Goal: Obtain resource: Download file/media

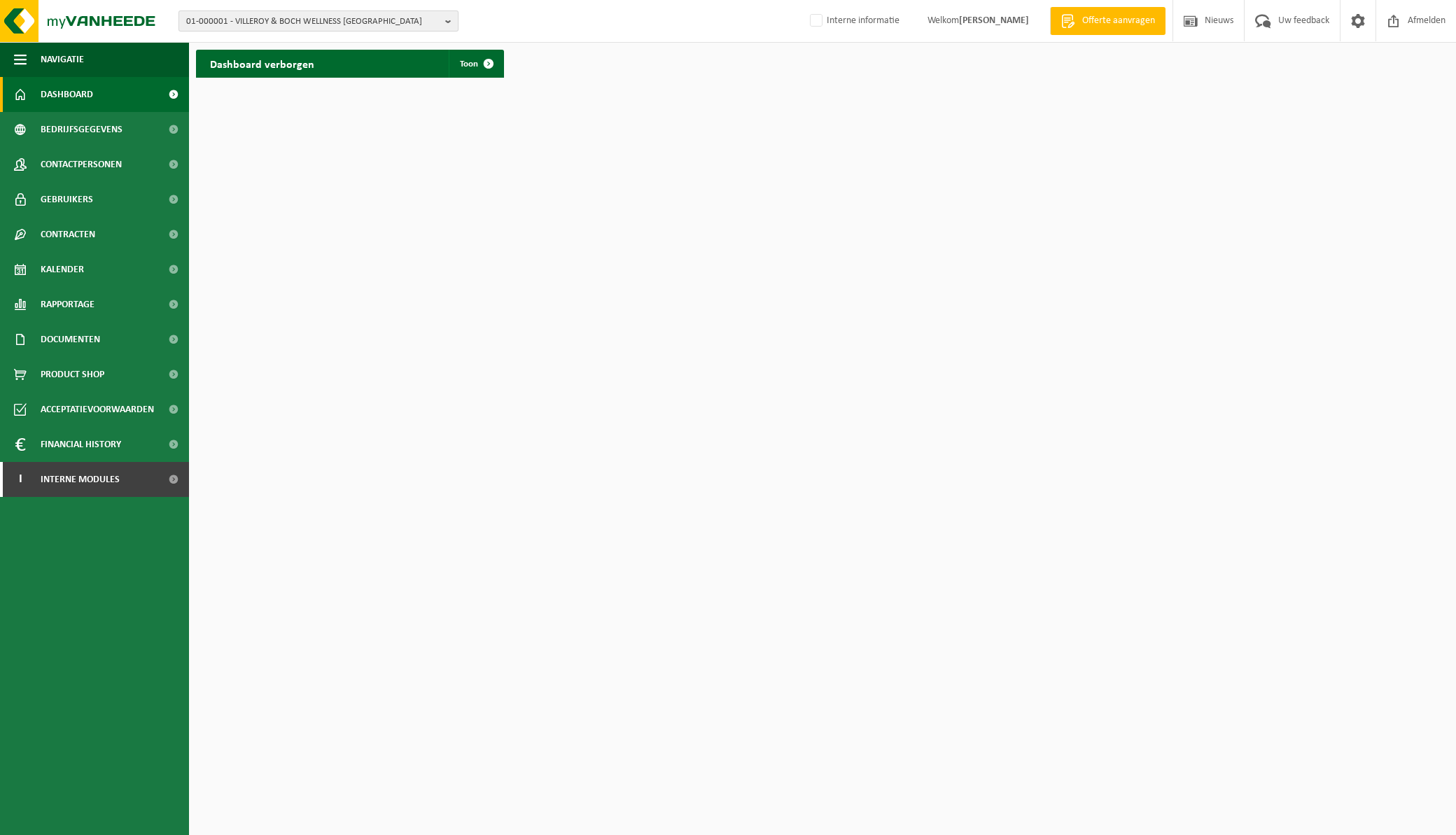
click at [450, 19] on b "button" at bounding box center [452, 21] width 13 height 19
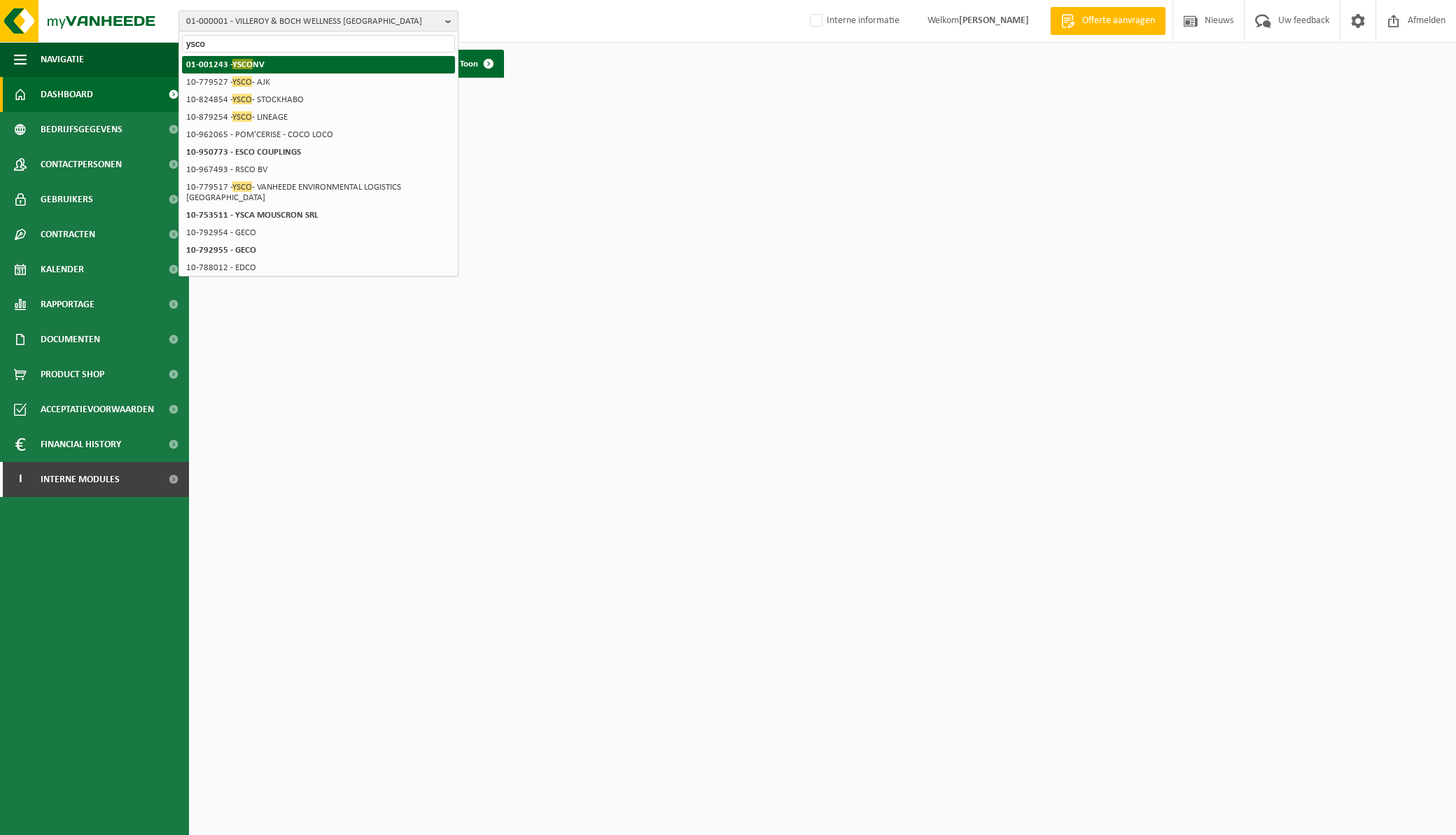
type input "ysco"
click at [217, 62] on strong "01-001243 - YSCO [GEOGRAPHIC_DATA]" at bounding box center [225, 64] width 78 height 10
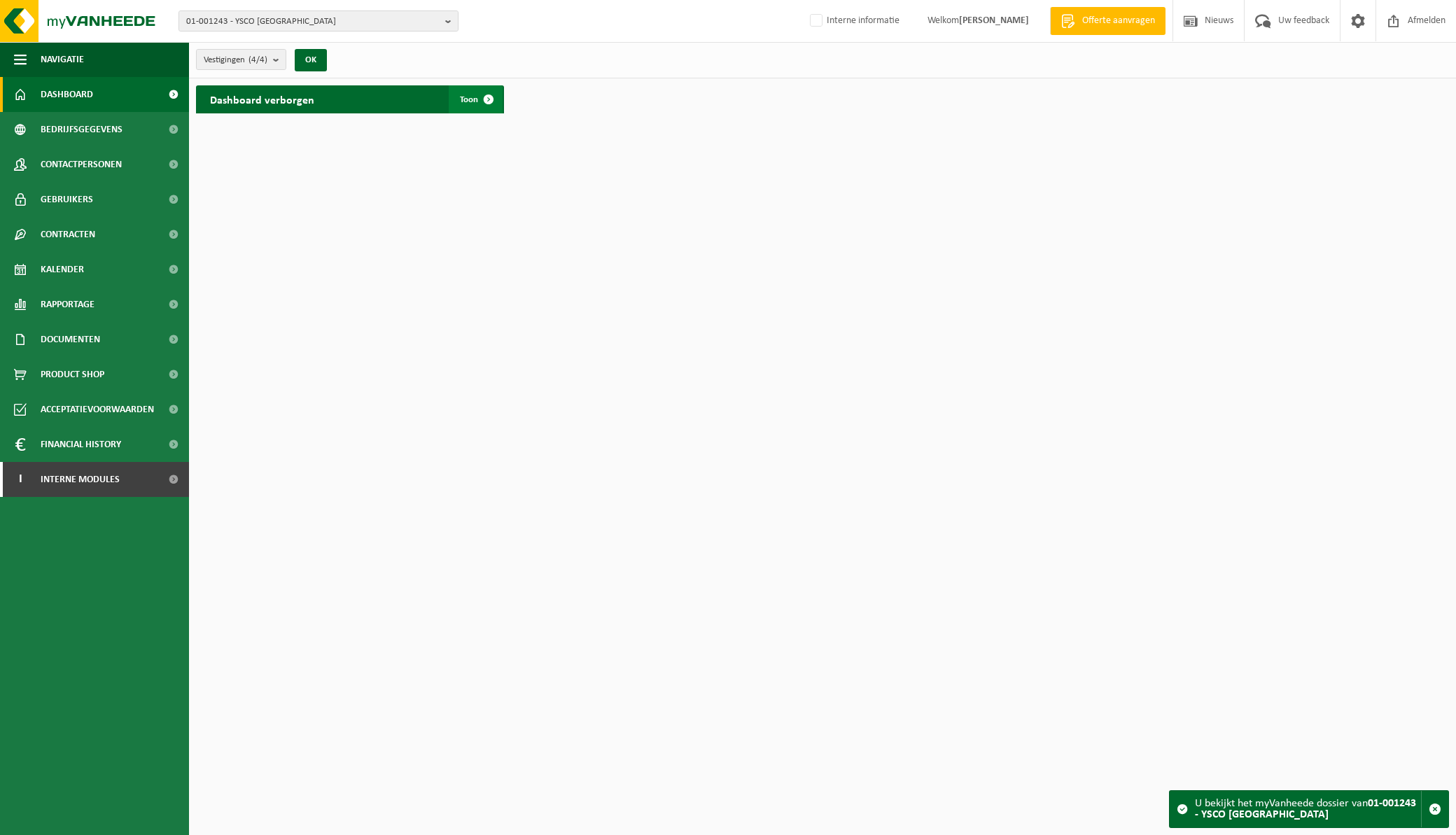
click at [489, 97] on span at bounding box center [488, 99] width 28 height 28
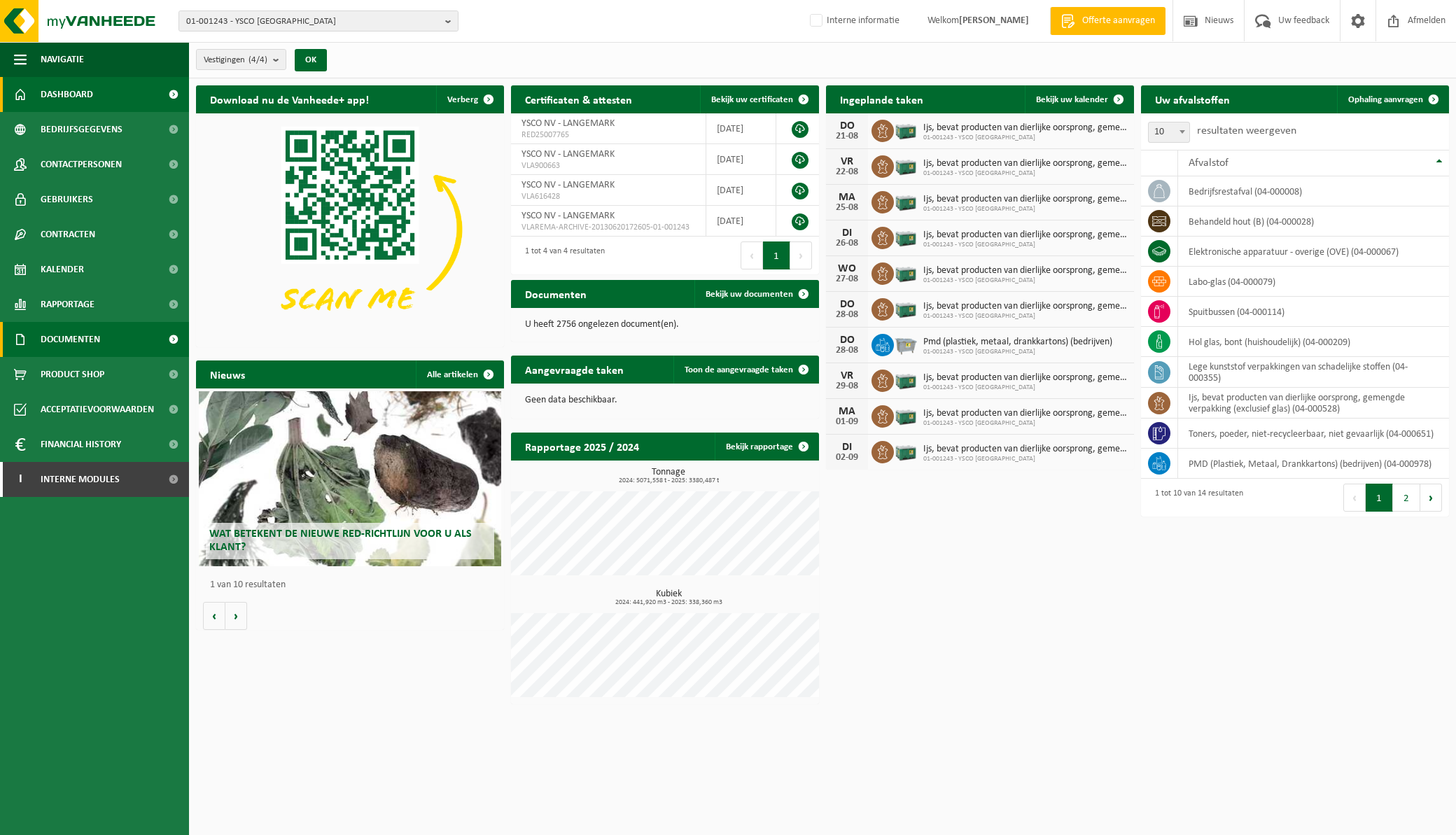
click at [114, 338] on link "Documenten" at bounding box center [94, 339] width 189 height 35
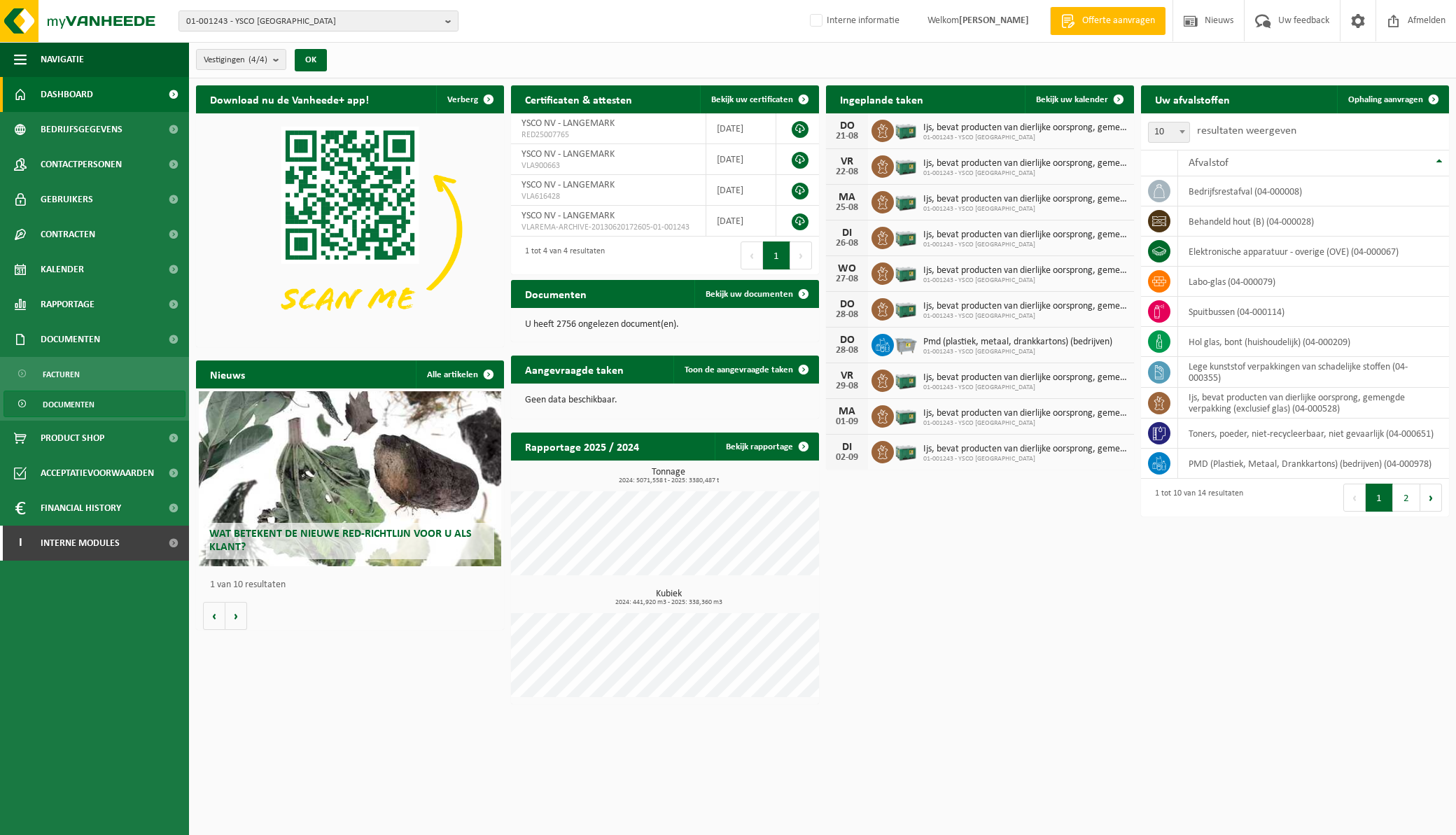
click at [95, 400] on link "Documenten" at bounding box center [94, 404] width 182 height 27
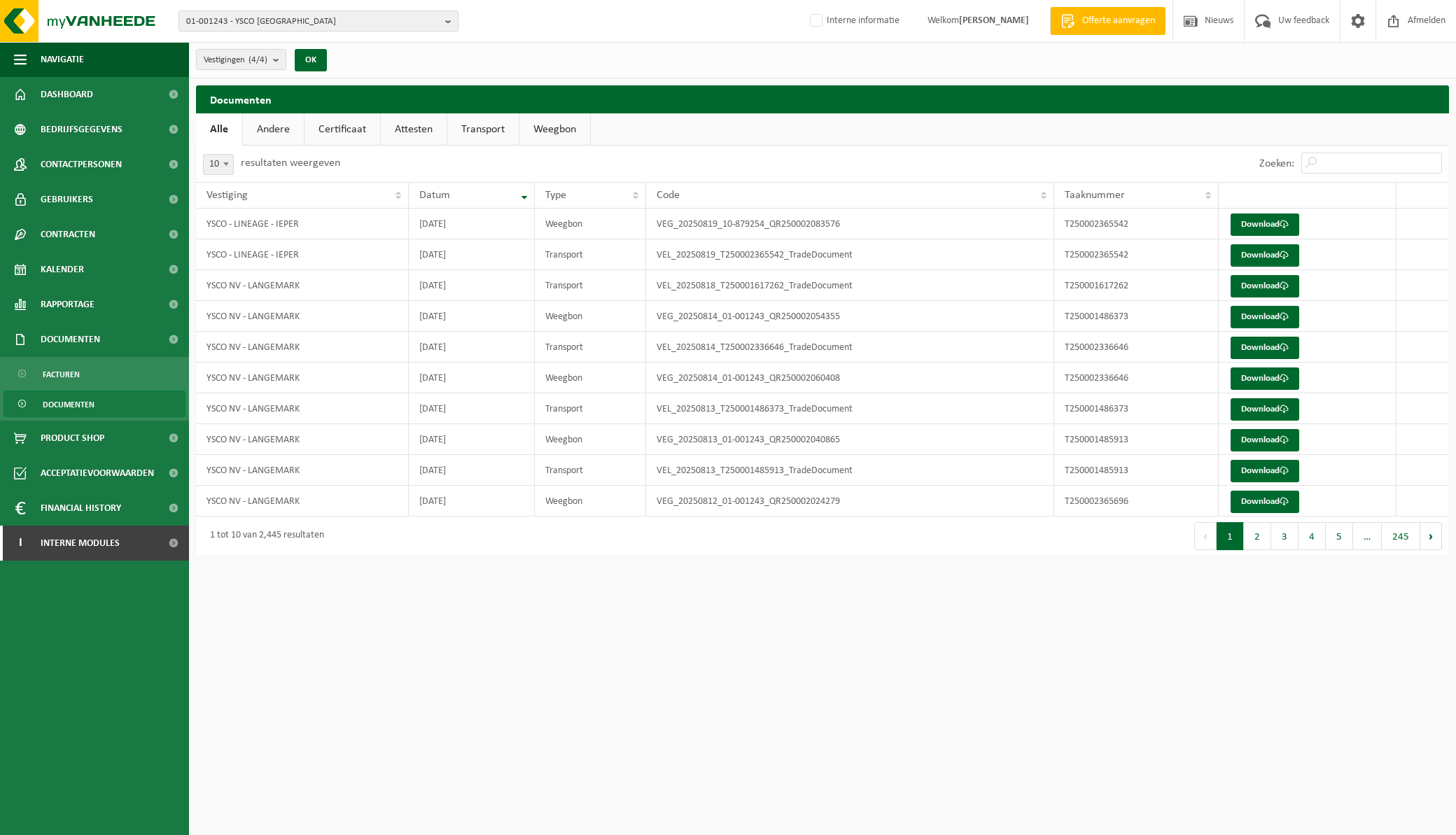
click at [344, 125] on link "Certificaat" at bounding box center [342, 130] width 76 height 32
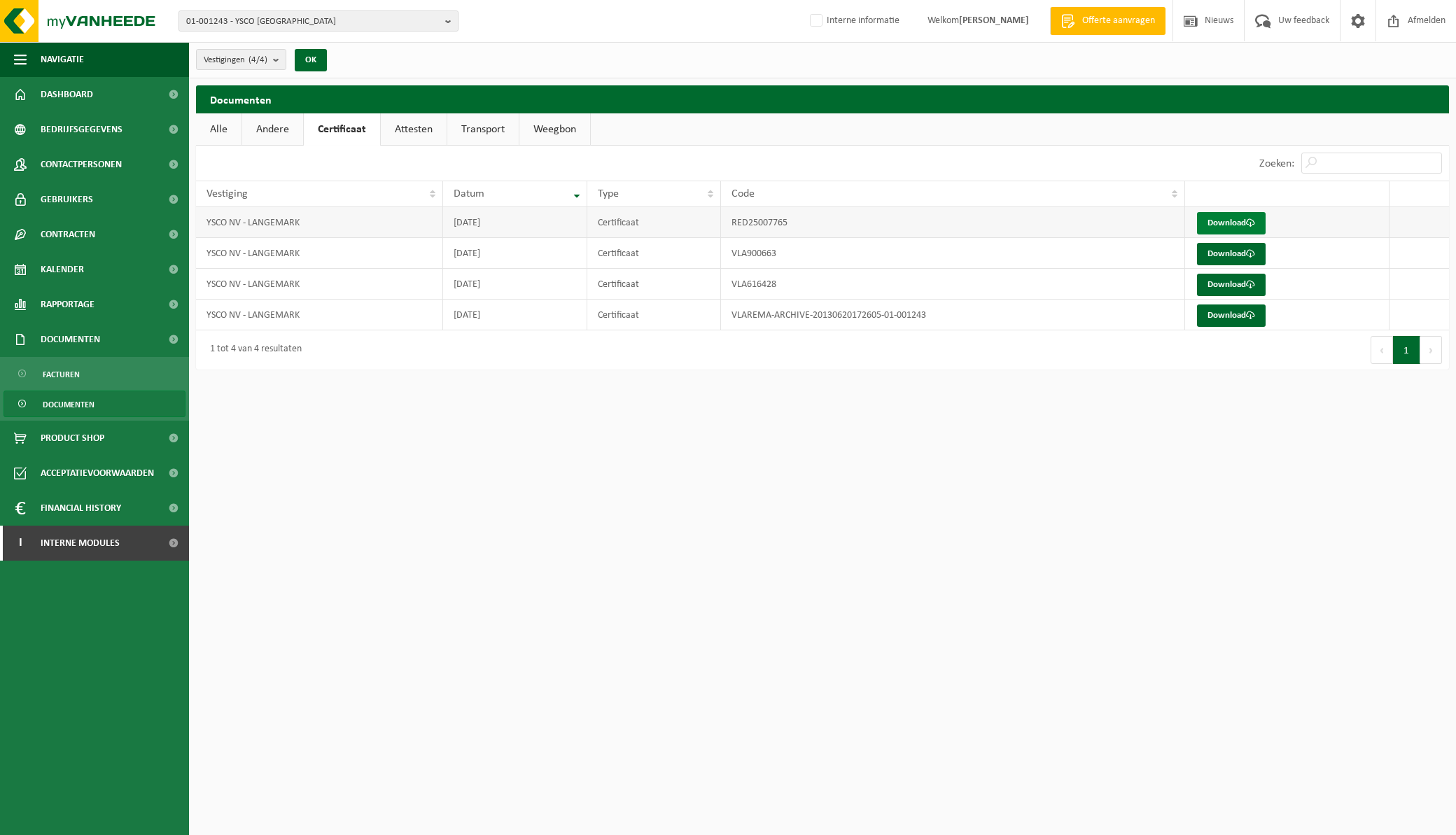
click at [1241, 224] on link "Download" at bounding box center [1230, 224] width 68 height 23
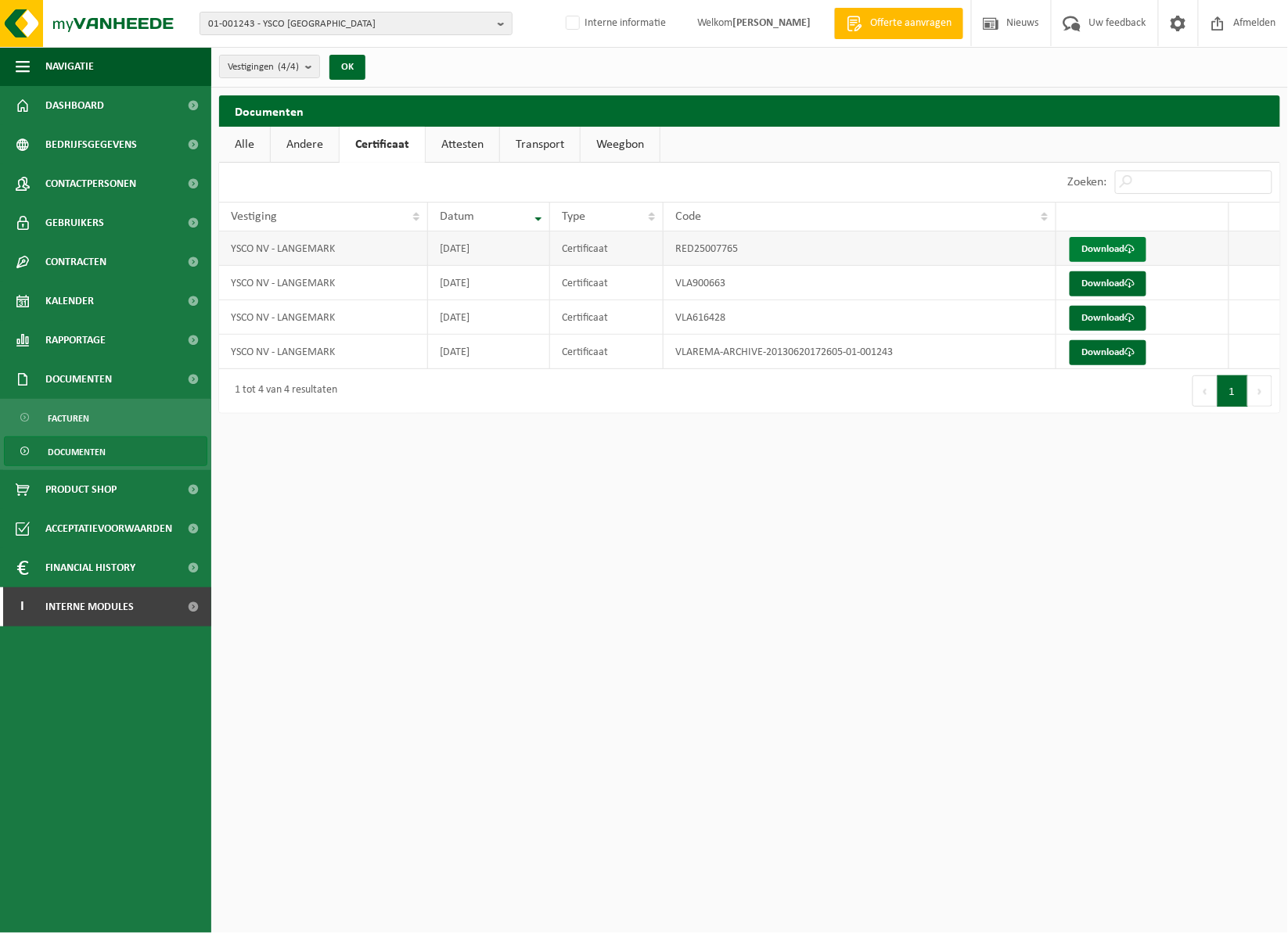
click at [1112, 249] on link "Download" at bounding box center [1107, 250] width 76 height 25
click at [111, 105] on link "Dashboard" at bounding box center [105, 106] width 211 height 40
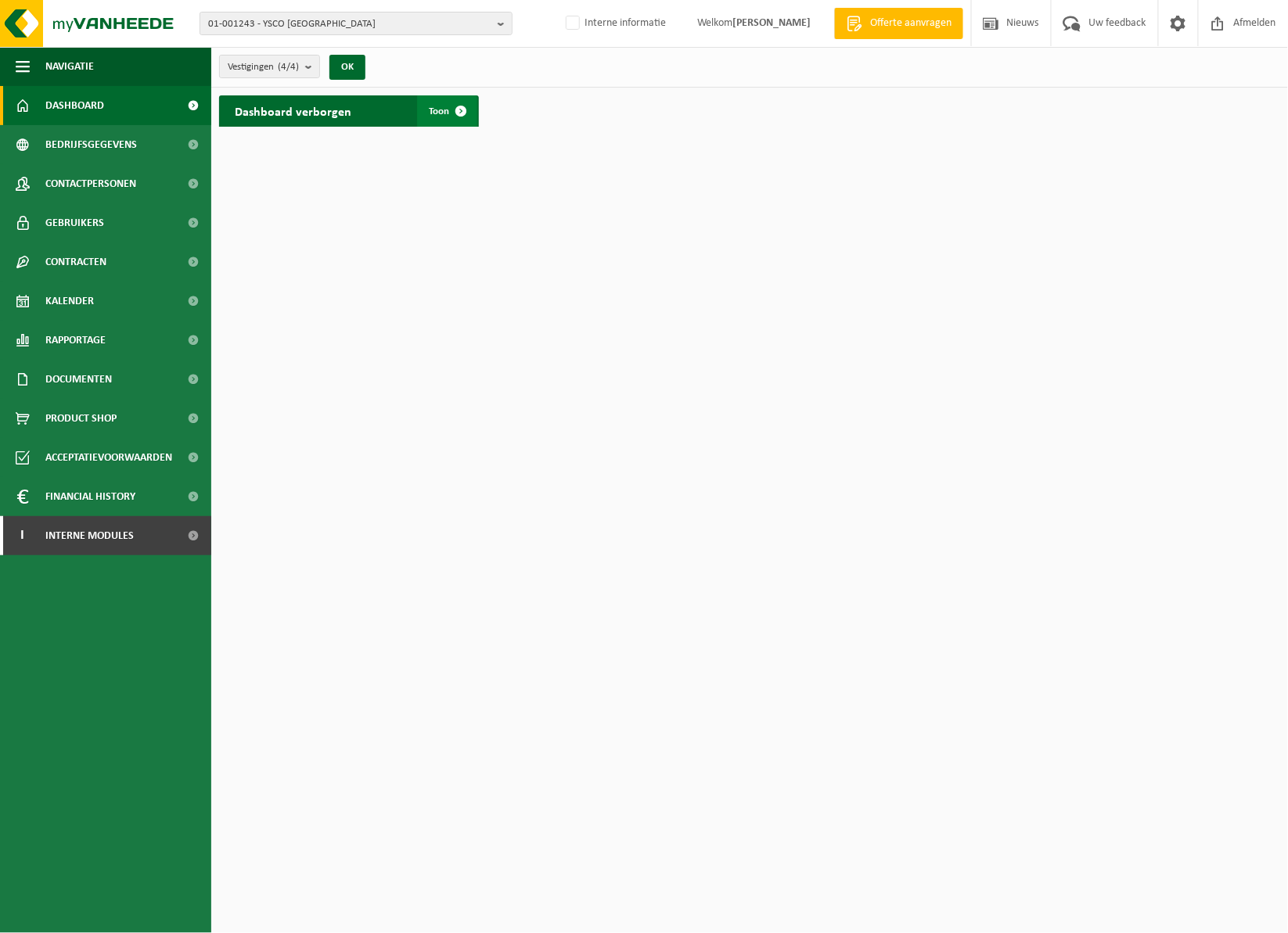
click at [449, 111] on span at bounding box center [461, 111] width 31 height 31
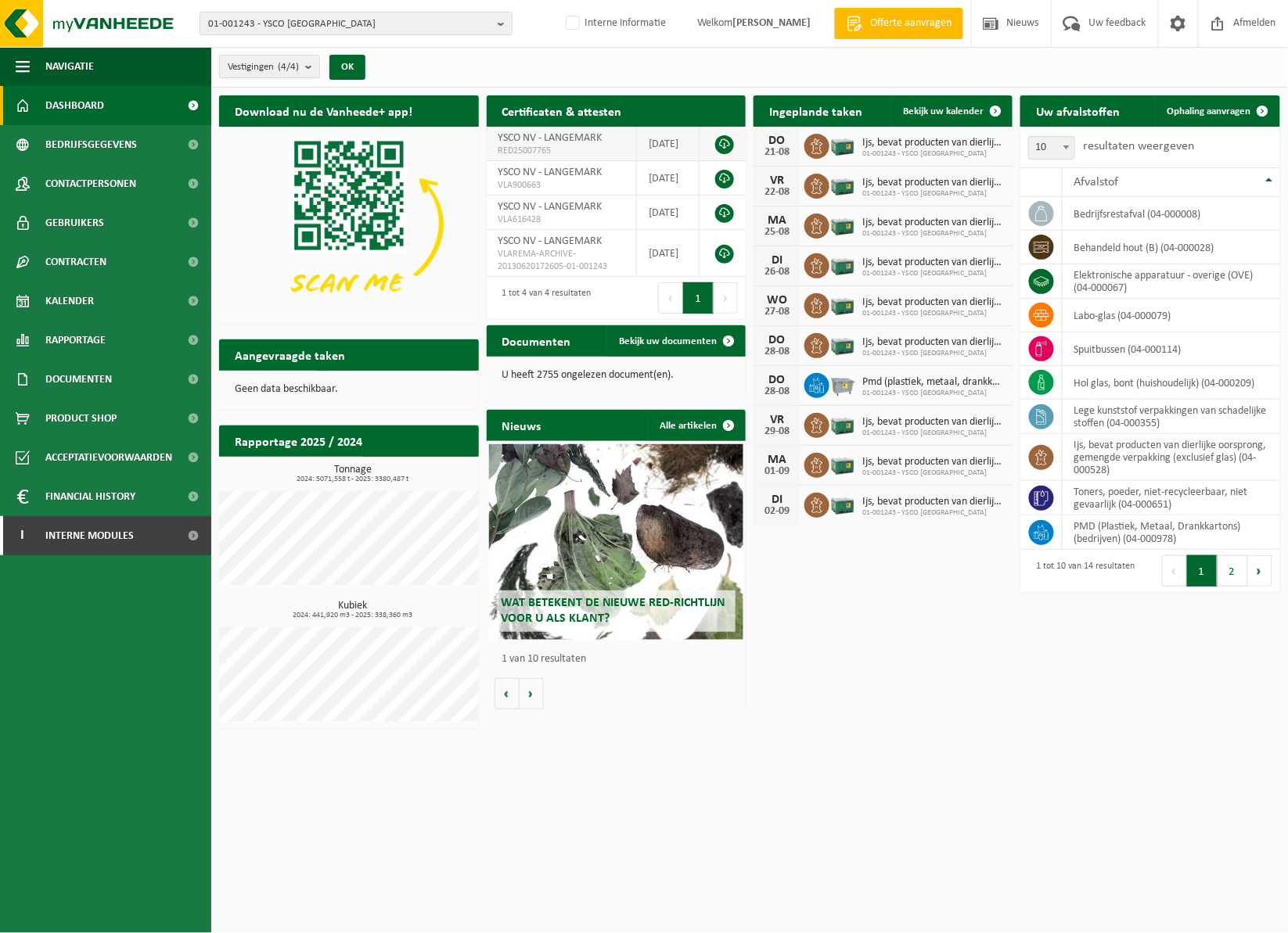
click at [726, 138] on link at bounding box center [724, 145] width 19 height 19
click at [499, 24] on b "button" at bounding box center [505, 23] width 14 height 22
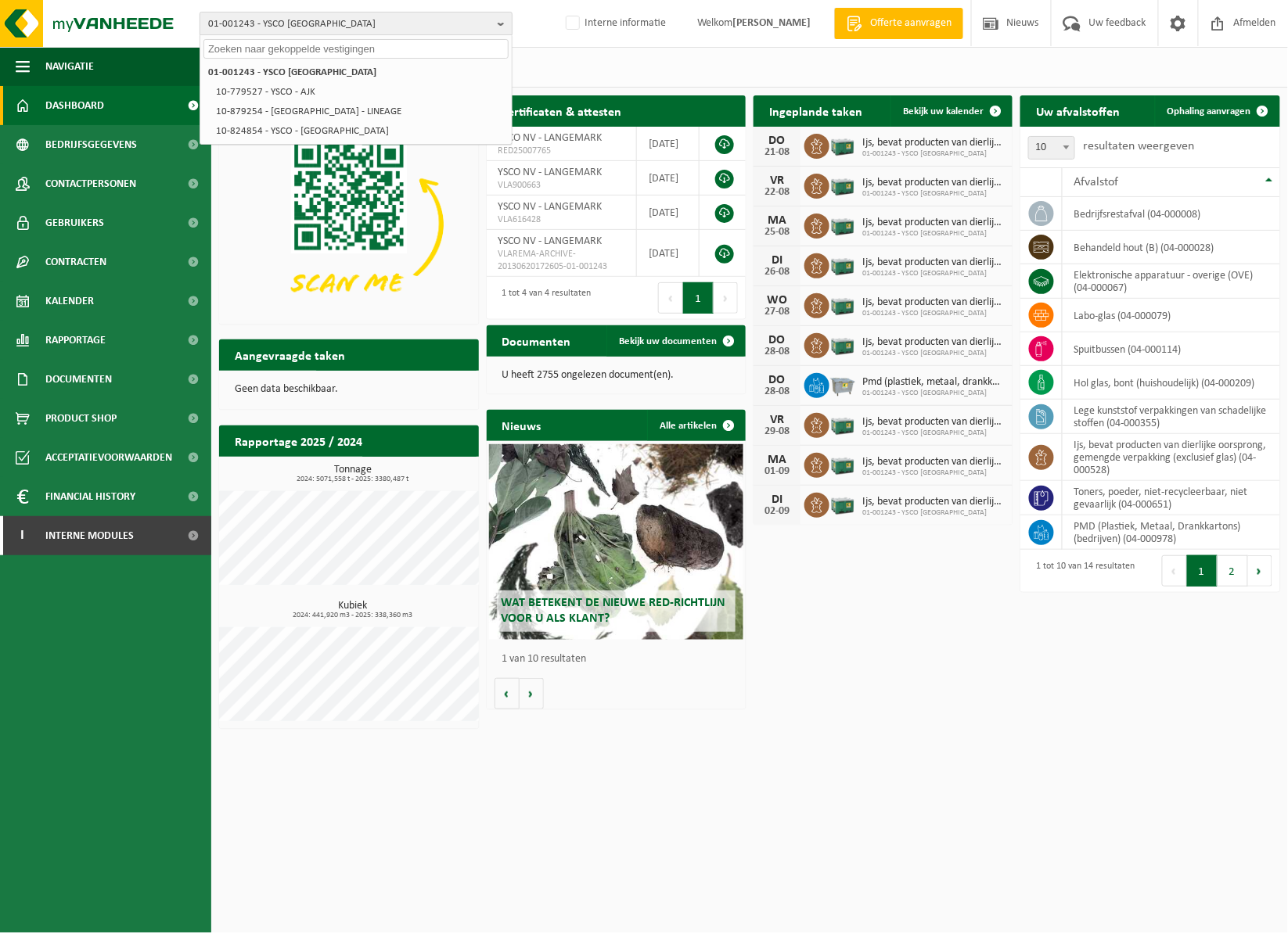
drag, startPoint x: 346, startPoint y: 22, endPoint x: 216, endPoint y: 16, distance: 130.1
click at [223, 15] on span "01-001243 - YSCO NV" at bounding box center [350, 24] width 283 height 23
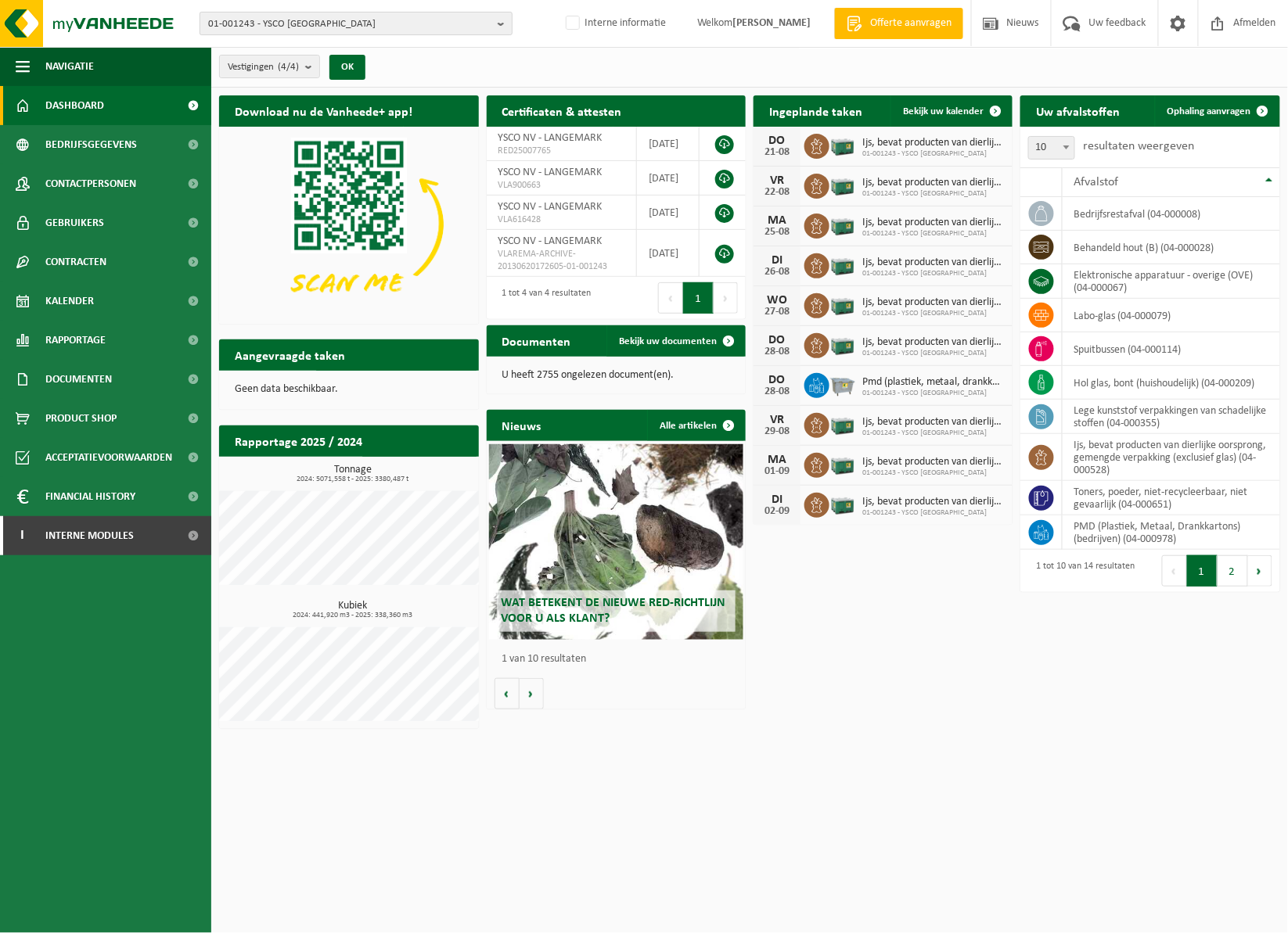
click at [330, 27] on span "01-001243 - YSCO NV" at bounding box center [350, 24] width 283 height 23
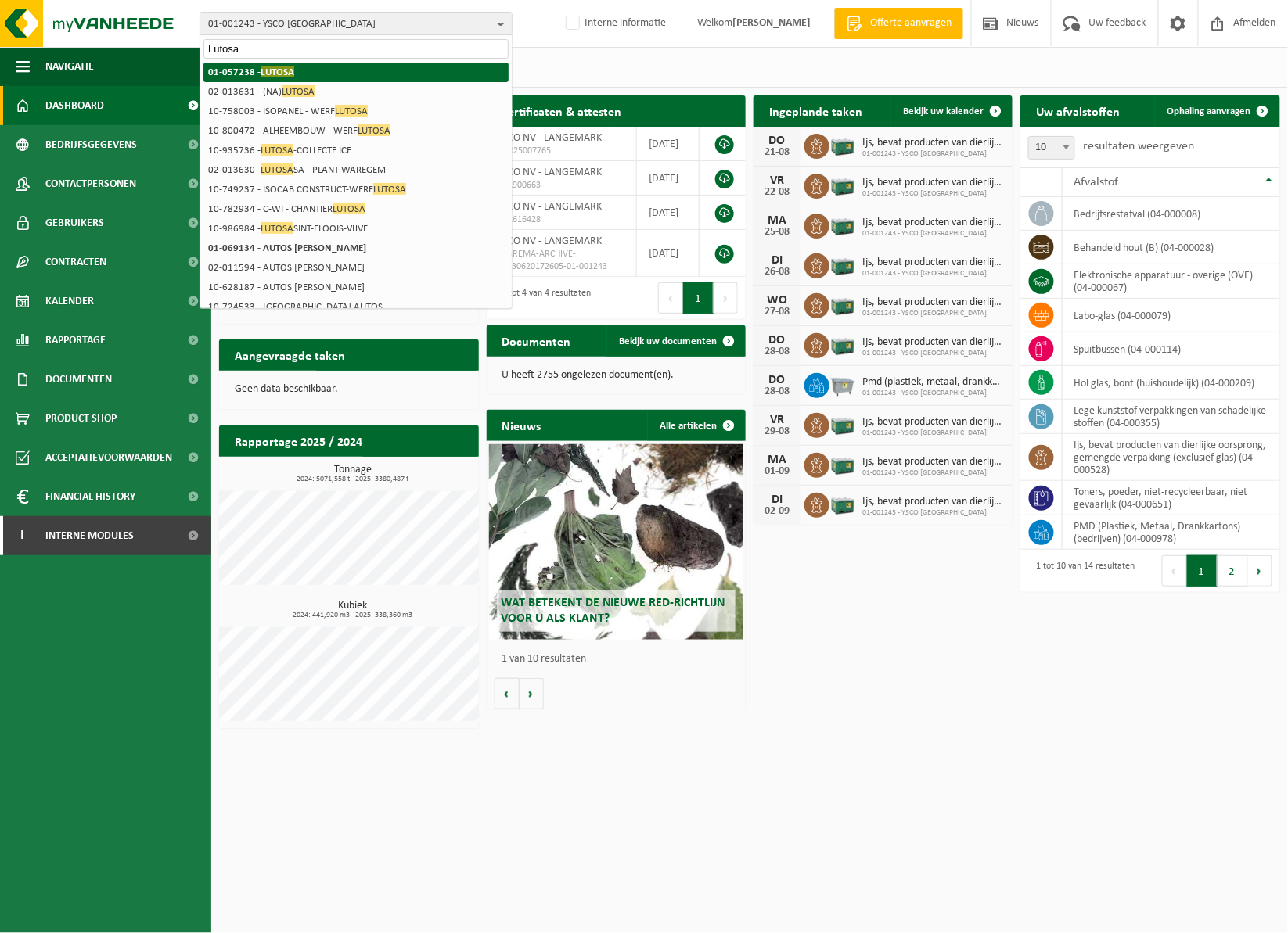
type input "Lutosa"
click at [347, 74] on li "01-057238 - LUTOSA" at bounding box center [355, 73] width 305 height 20
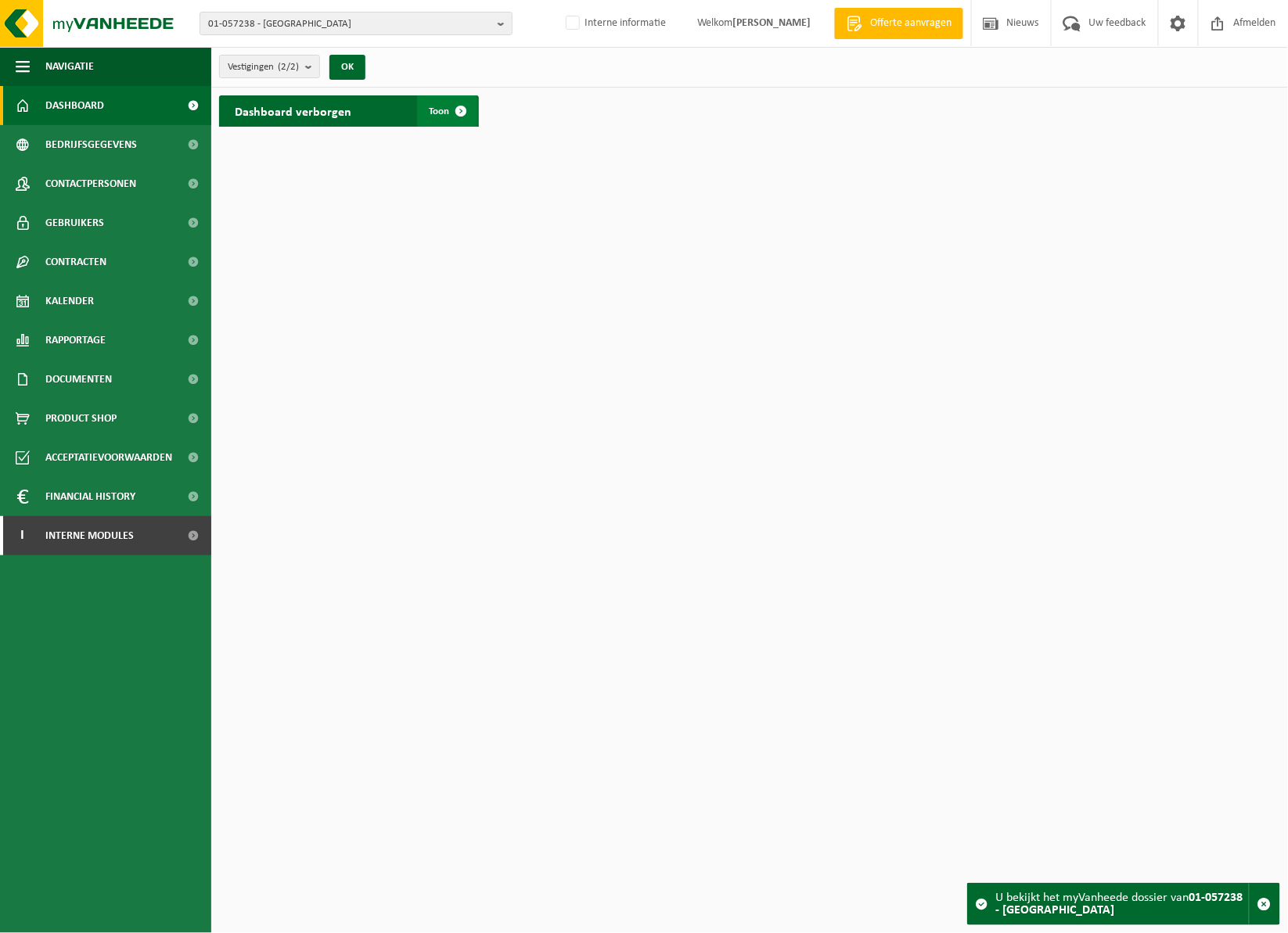
click at [463, 106] on span at bounding box center [461, 111] width 31 height 31
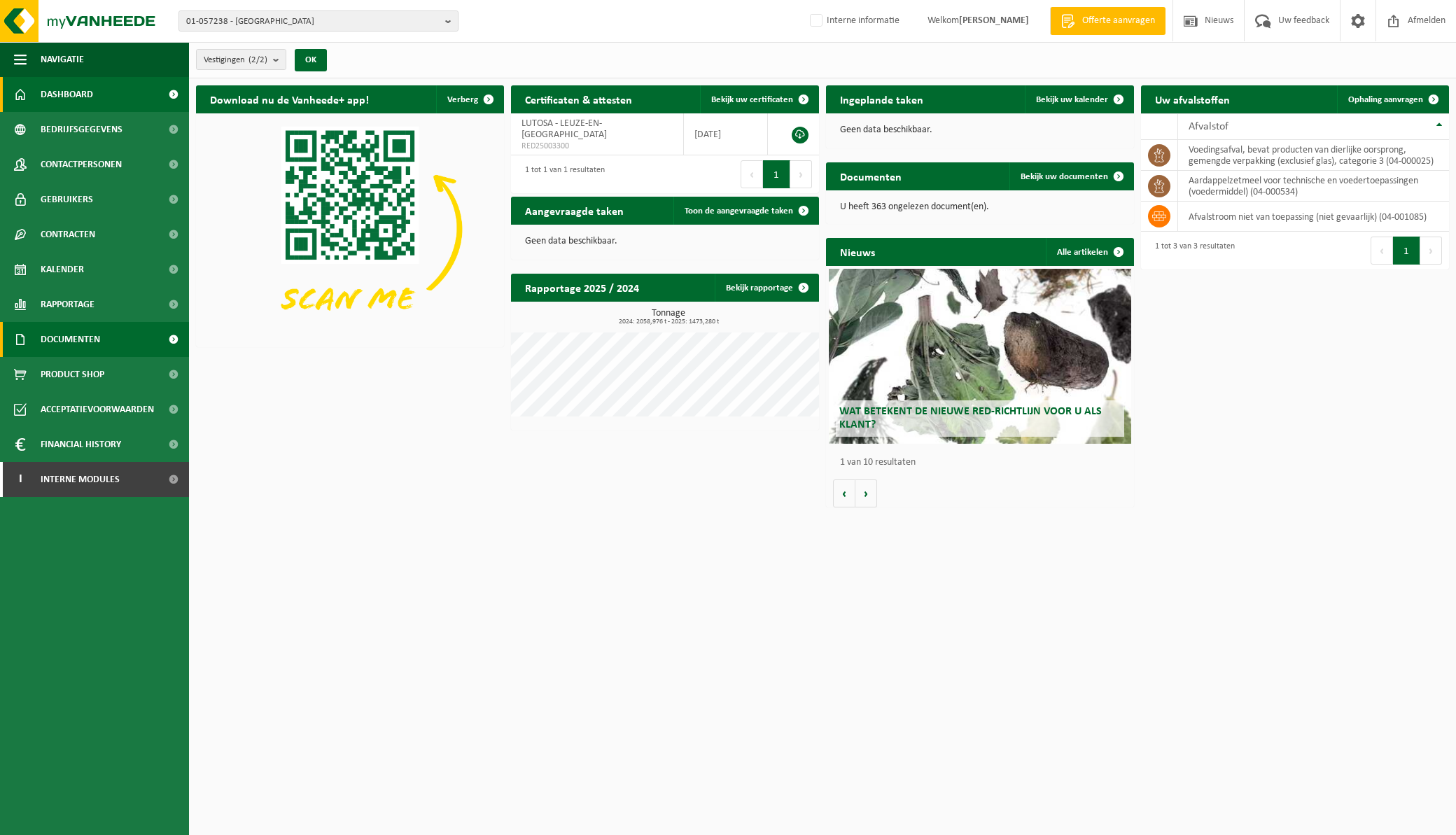
click at [89, 338] on span "Documenten" at bounding box center [70, 339] width 59 height 35
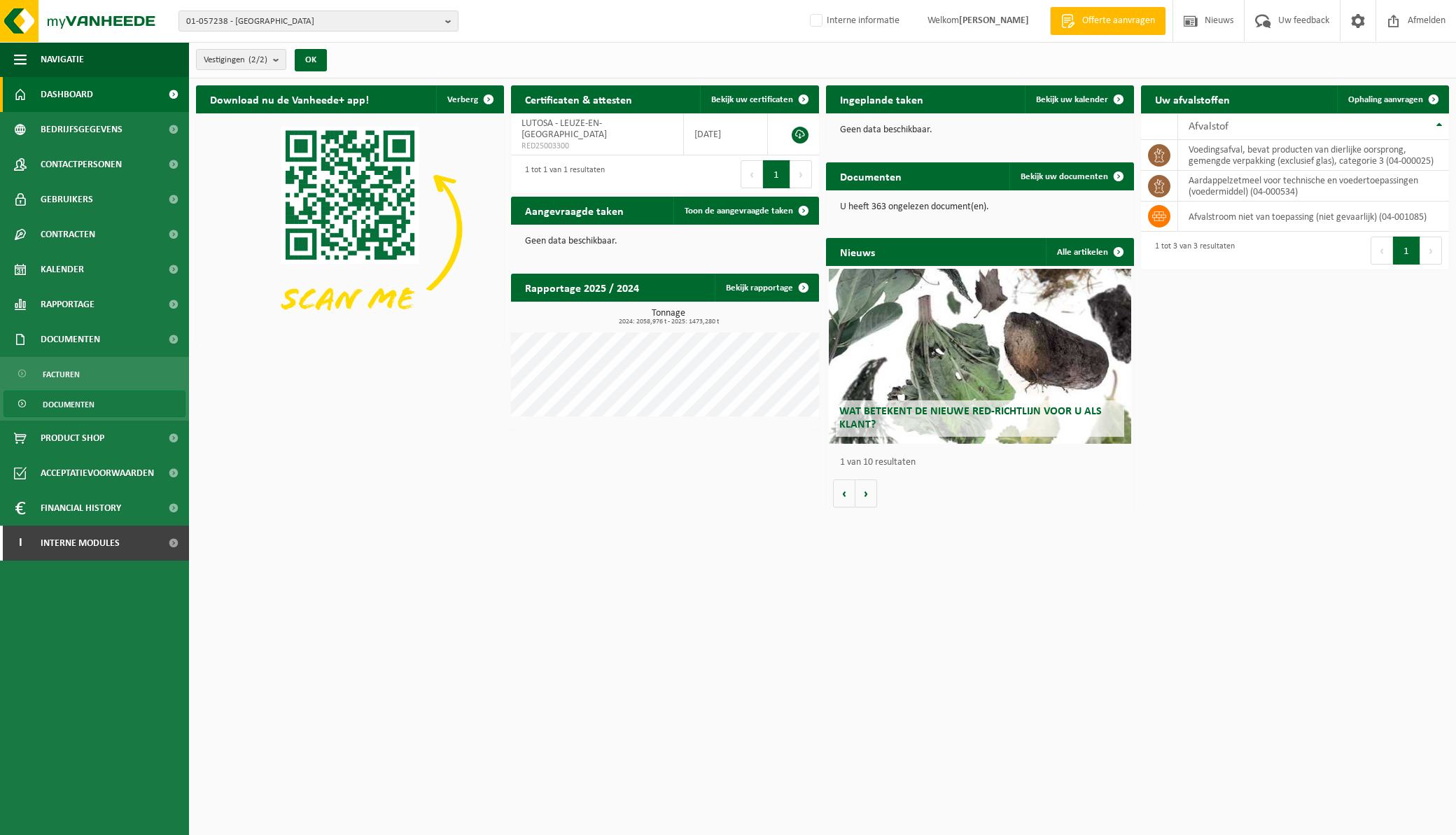
click at [99, 402] on link "Documenten" at bounding box center [94, 404] width 182 height 27
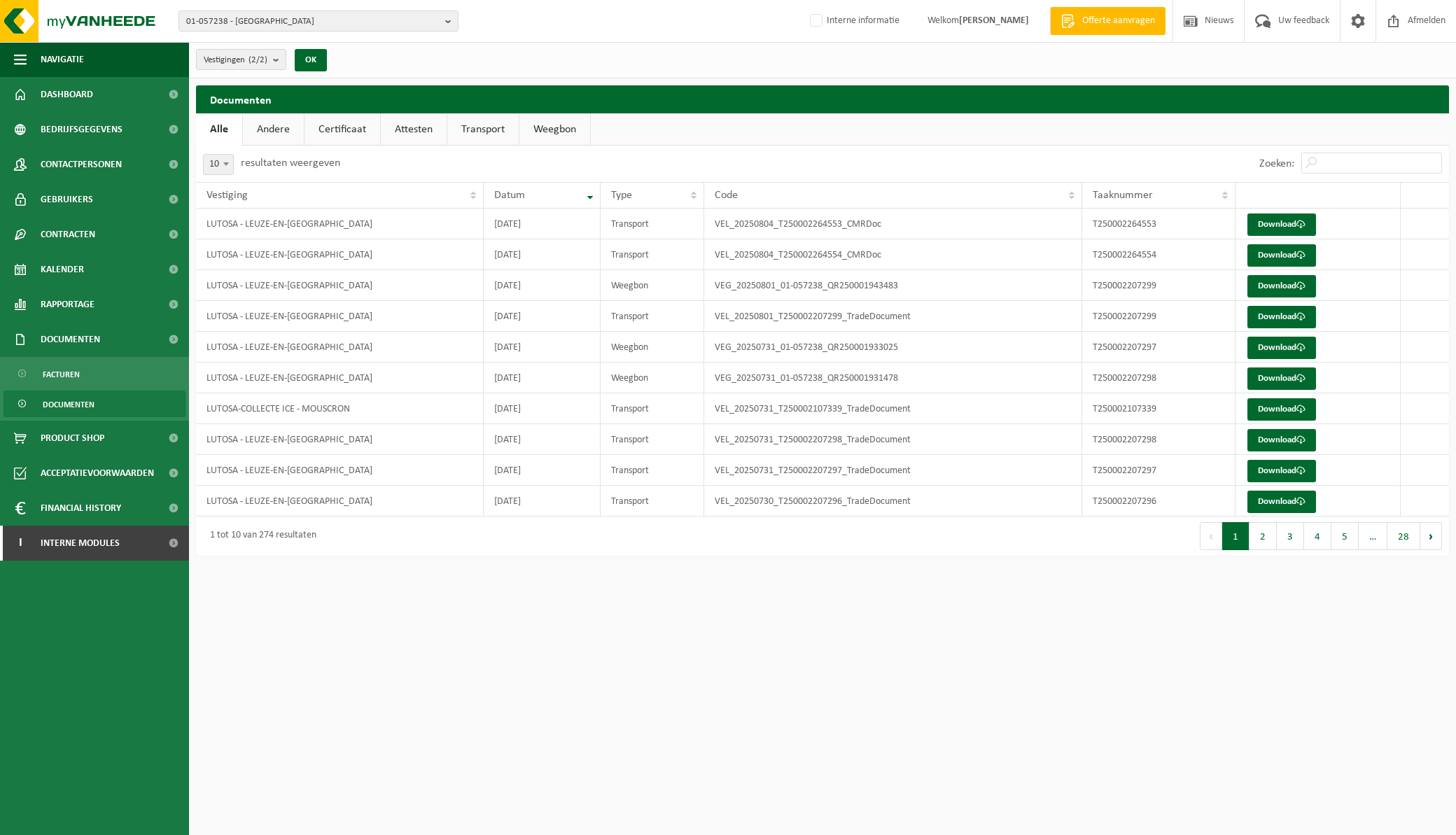
click at [477, 127] on link "Transport" at bounding box center [482, 130] width 72 height 32
click at [450, 21] on b "button" at bounding box center [452, 21] width 13 height 19
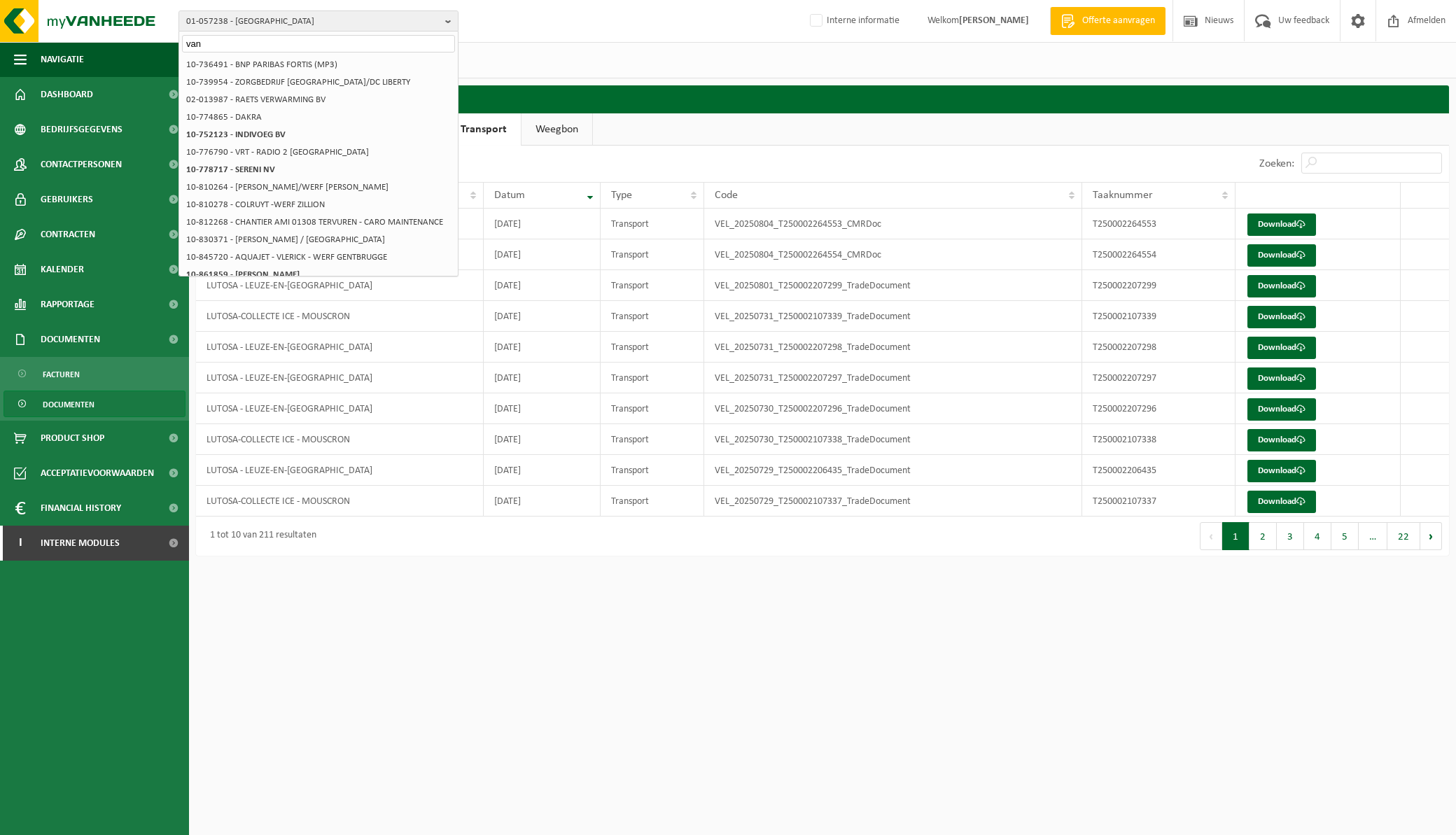
type input "van d"
drag, startPoint x: 235, startPoint y: 40, endPoint x: 113, endPoint y: 36, distance: 122.1
click at [113, 36] on div "01-057238 - LUTOSA van d 10-739565 - DUYNIE FEED NEDERLAND B.V. 01-057238 - LUT…" at bounding box center [728, 21] width 1456 height 43
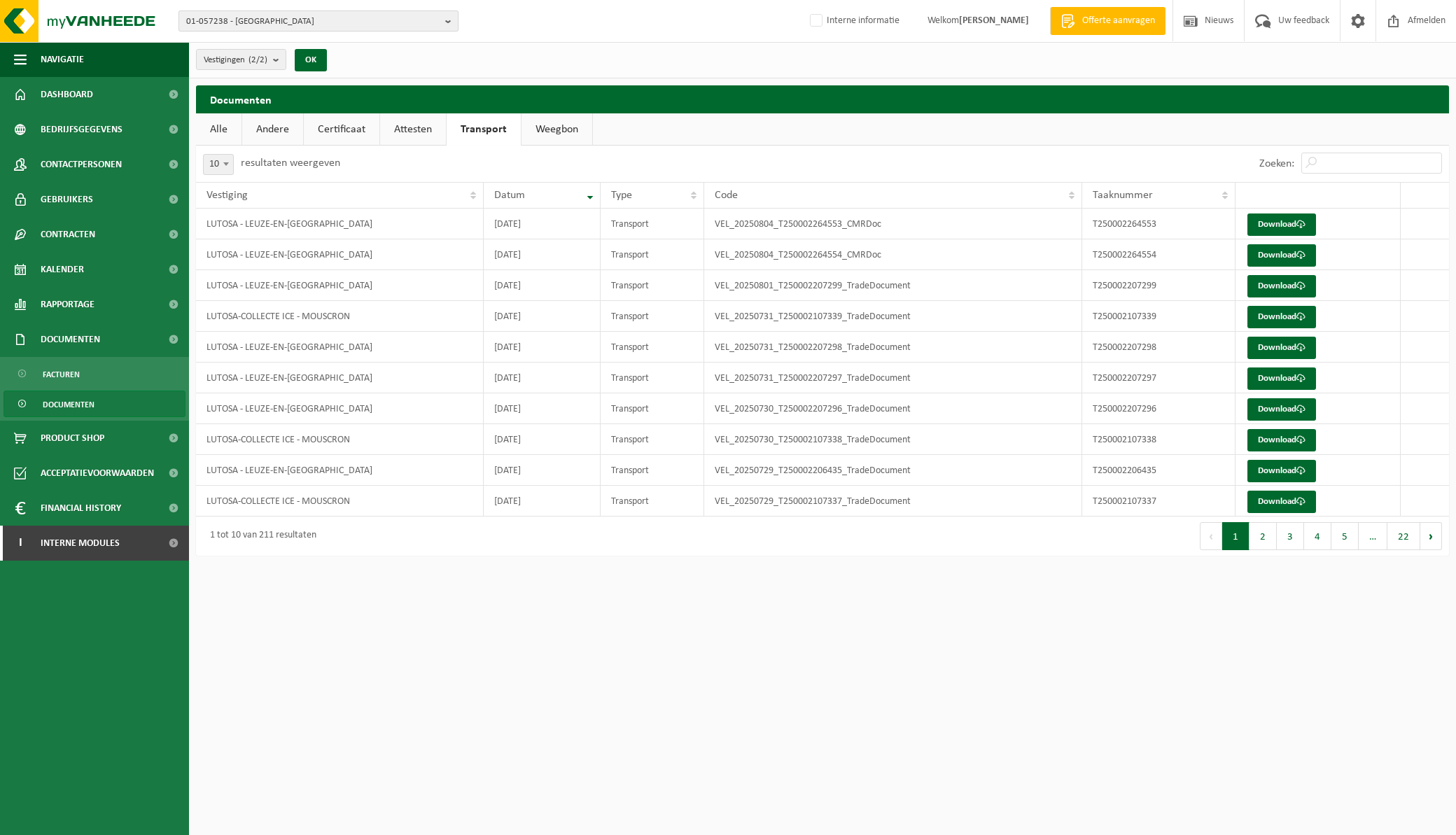
click at [449, 19] on b "button" at bounding box center [452, 21] width 13 height 19
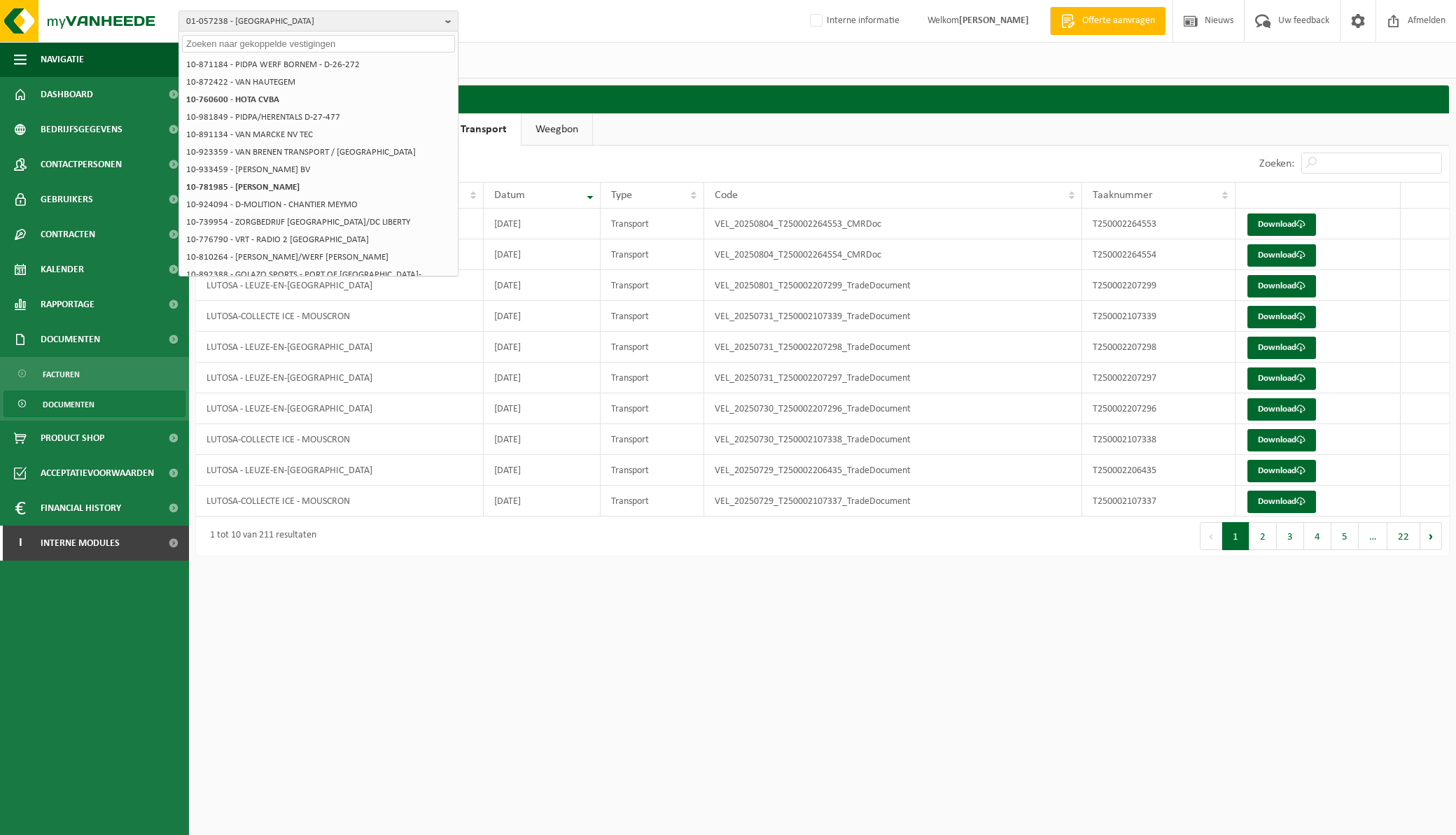
click at [365, 39] on input "text" at bounding box center [318, 44] width 273 height 18
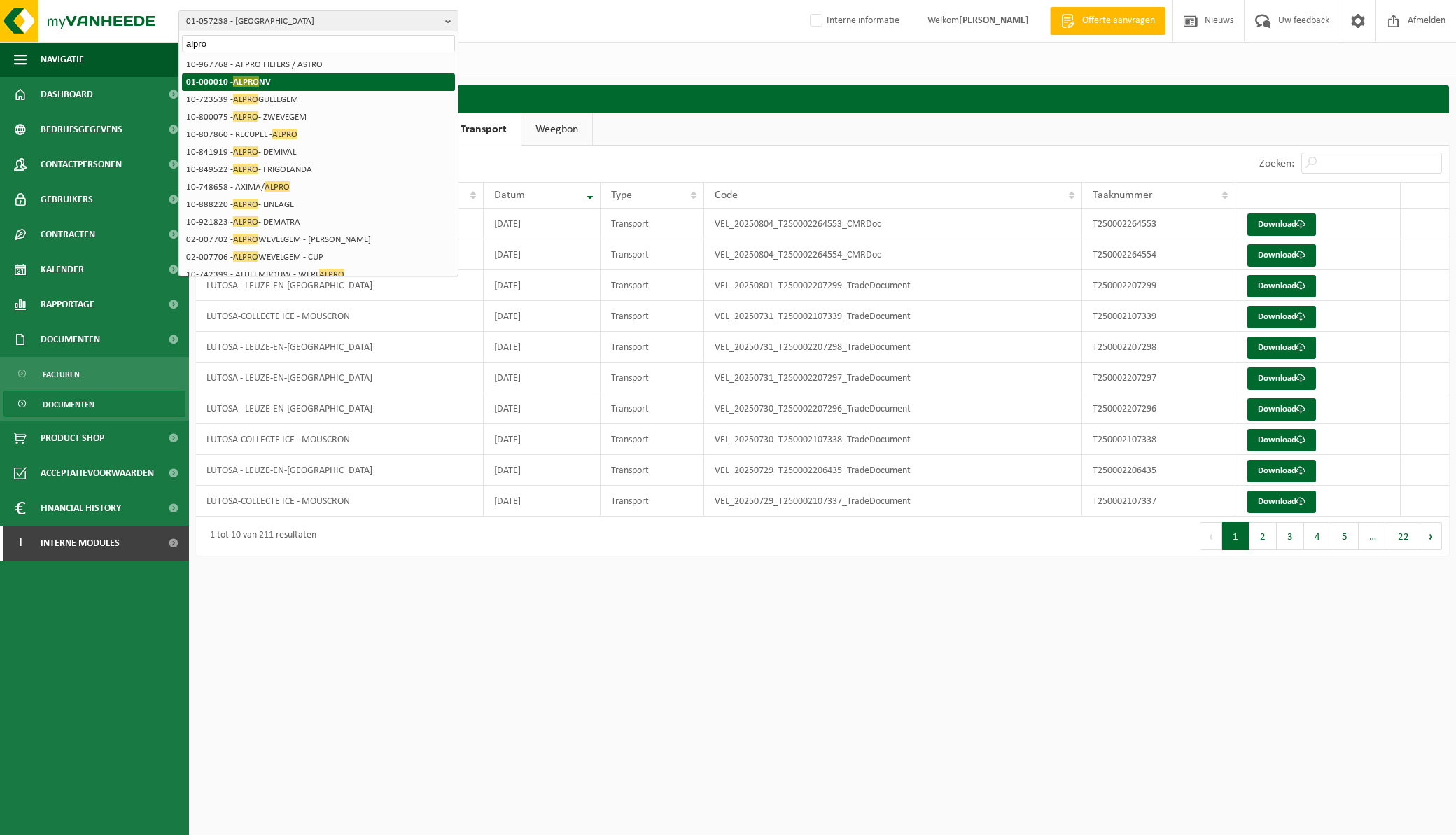
type input "alpro"
click at [311, 77] on li "01-000010 - ALPRO NV" at bounding box center [318, 82] width 273 height 18
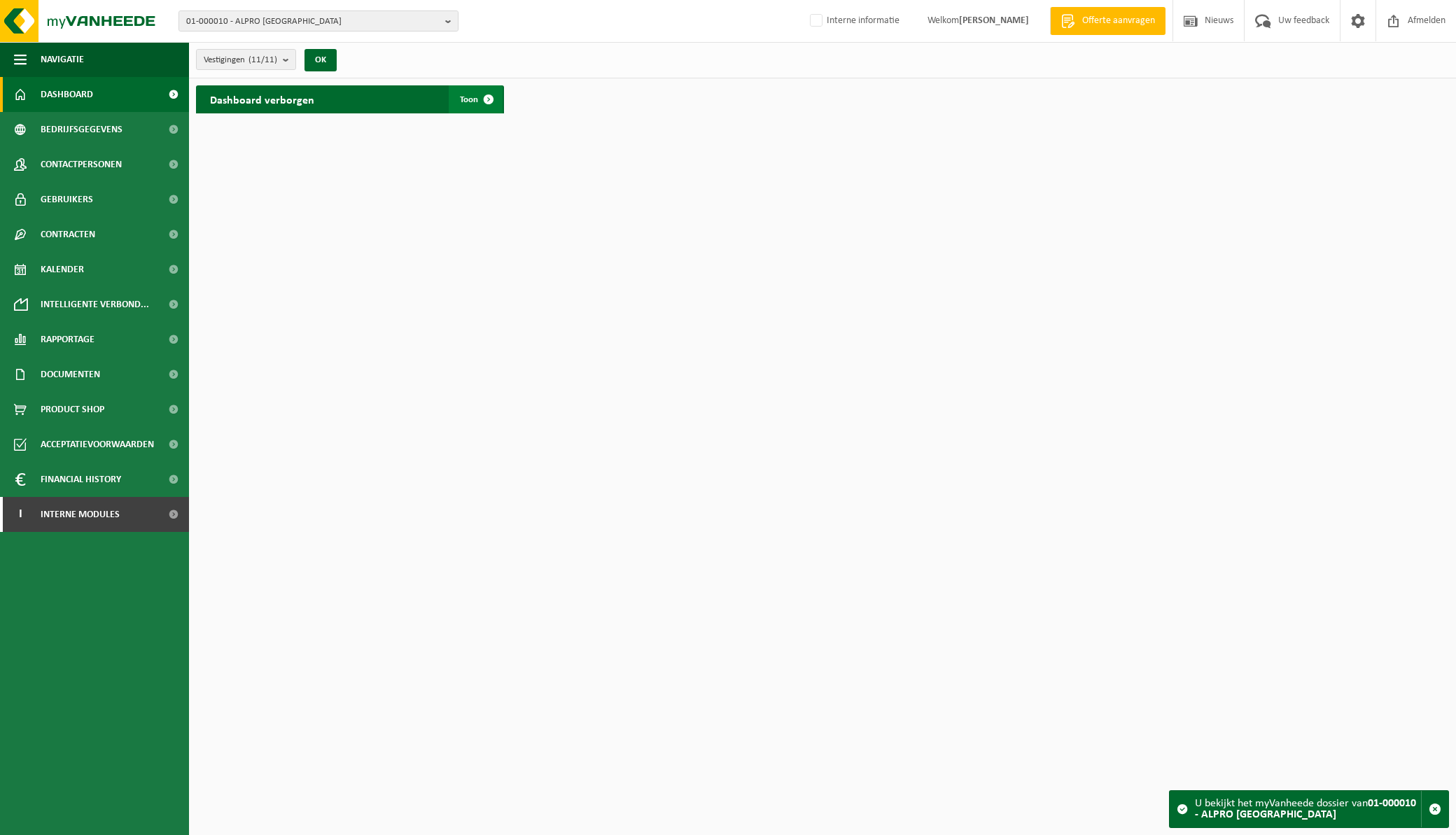
click at [490, 102] on span at bounding box center [488, 99] width 28 height 28
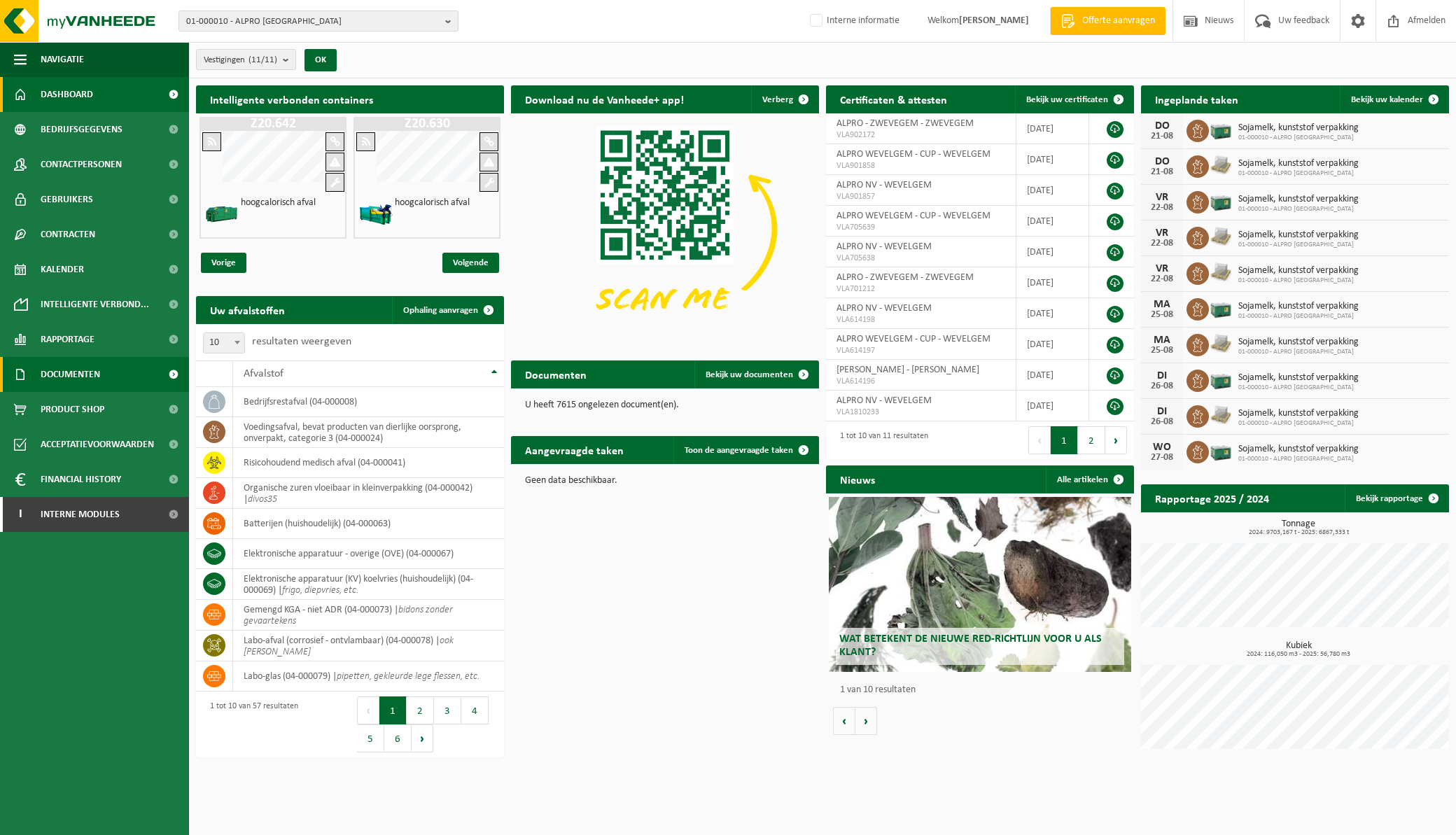
click at [78, 379] on span "Documenten" at bounding box center [70, 375] width 59 height 35
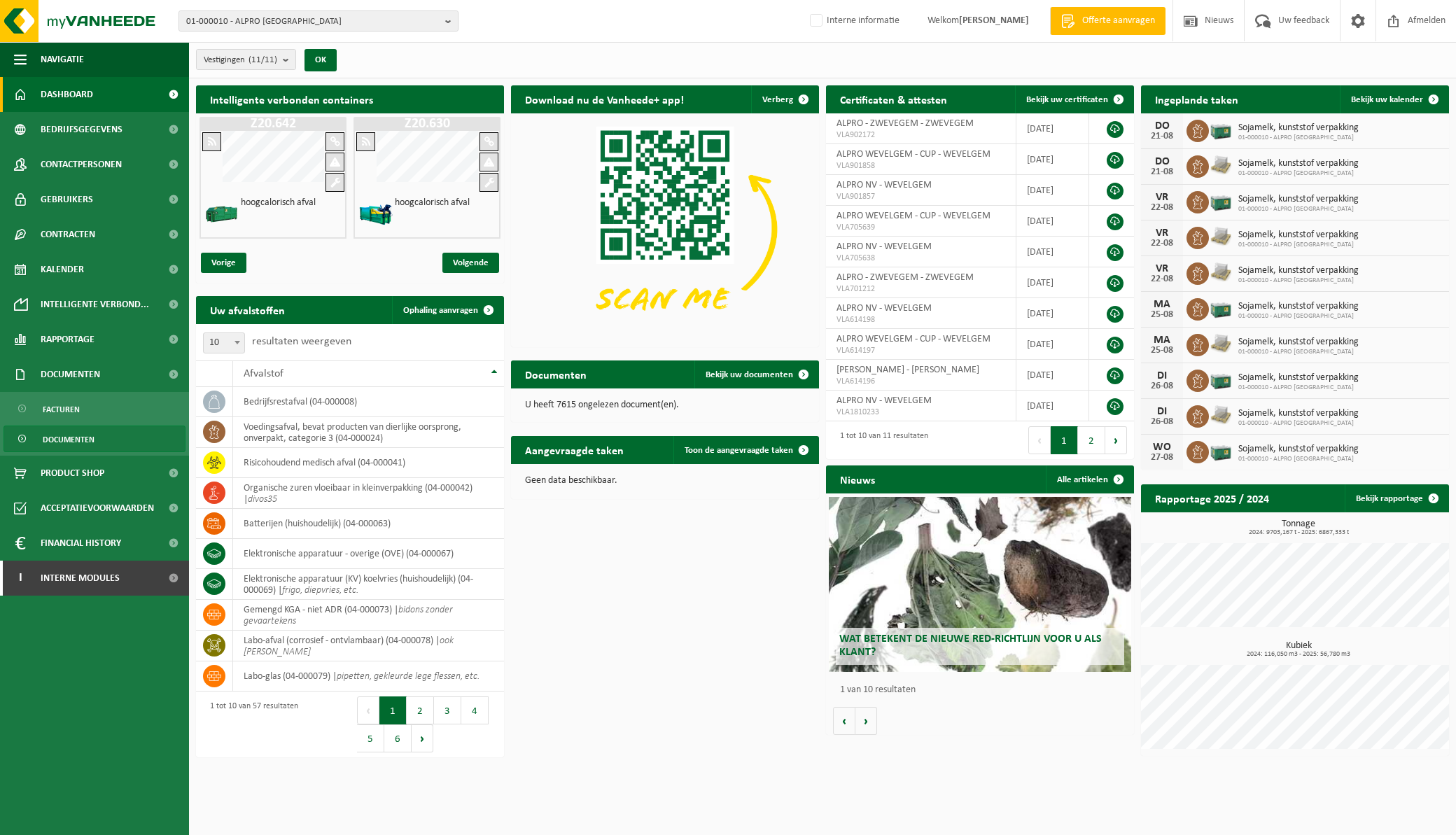
click at [88, 438] on span "Documenten" at bounding box center [68, 439] width 51 height 27
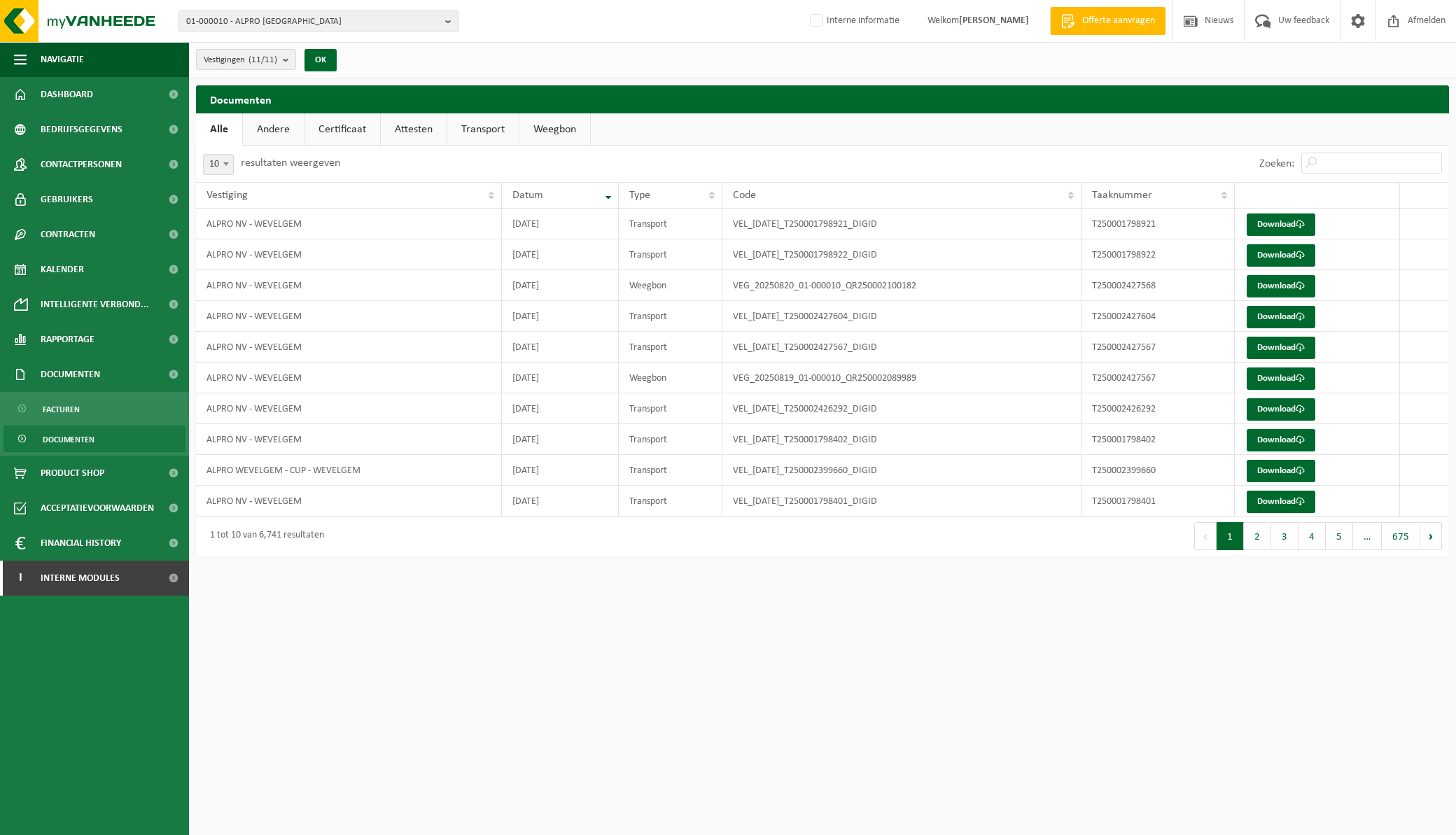
click at [479, 121] on link "Transport" at bounding box center [482, 130] width 72 height 32
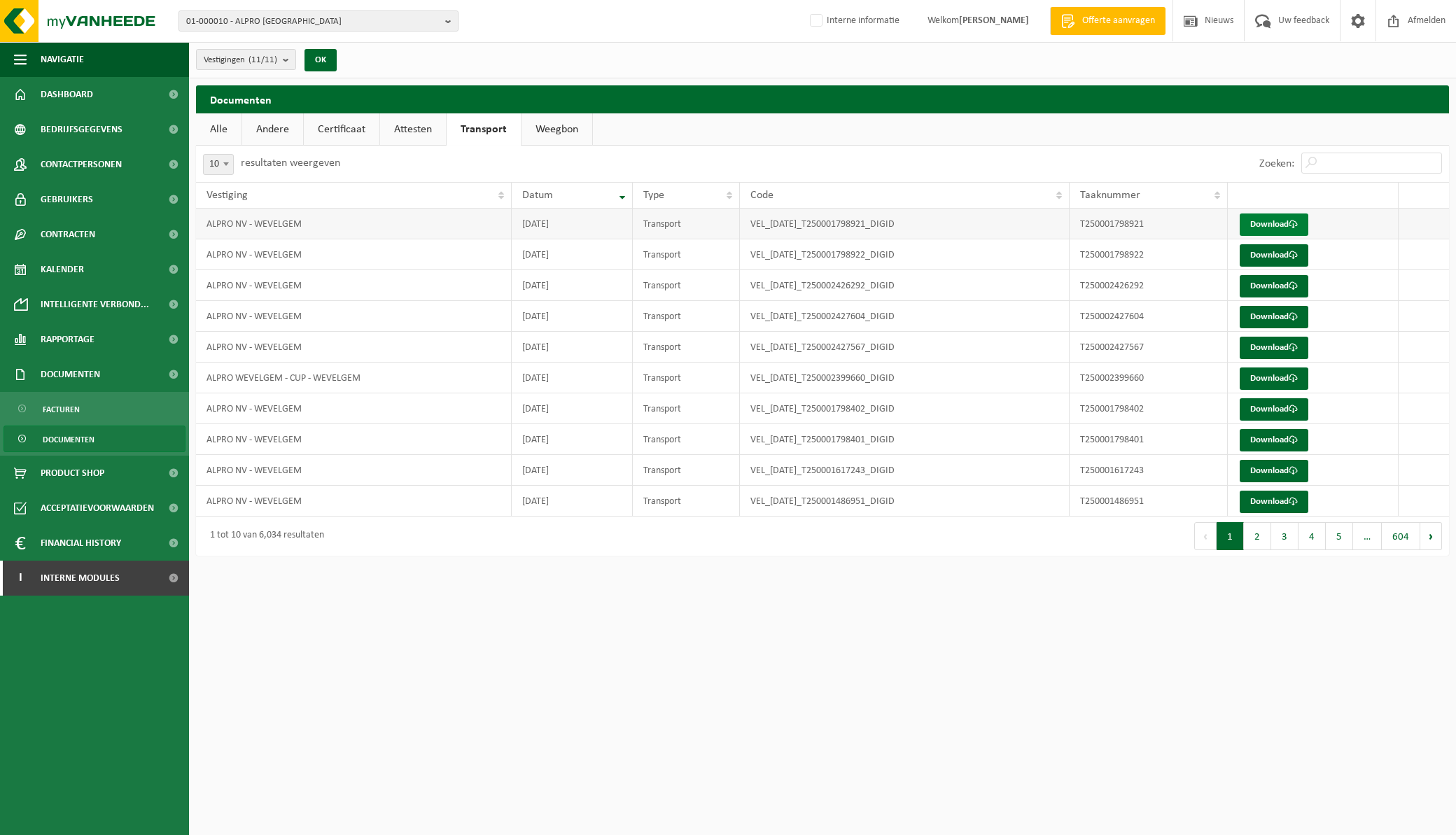
click at [1289, 226] on link "Download" at bounding box center [1273, 224] width 68 height 23
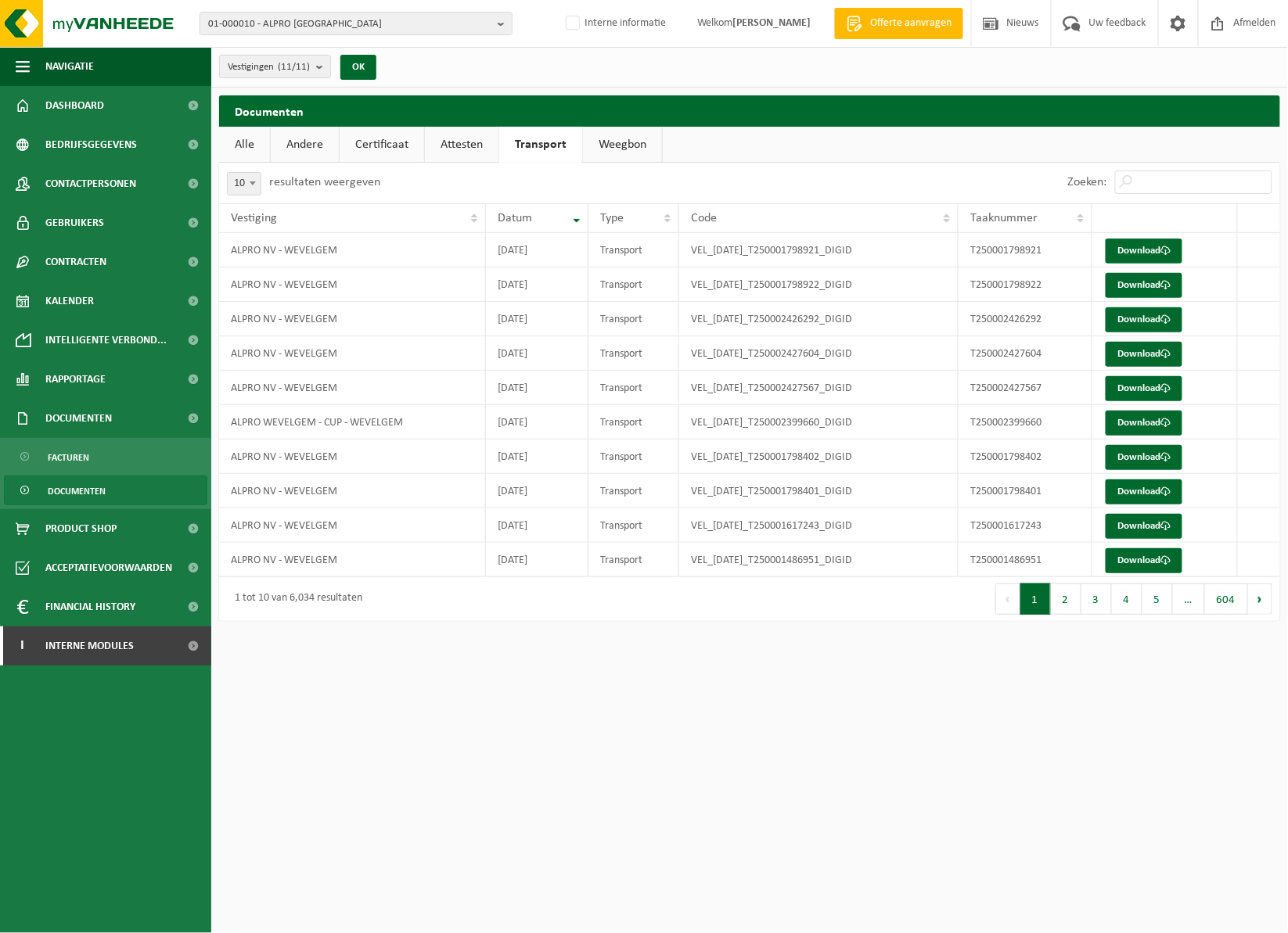
click at [261, 143] on link "Alle" at bounding box center [244, 145] width 51 height 36
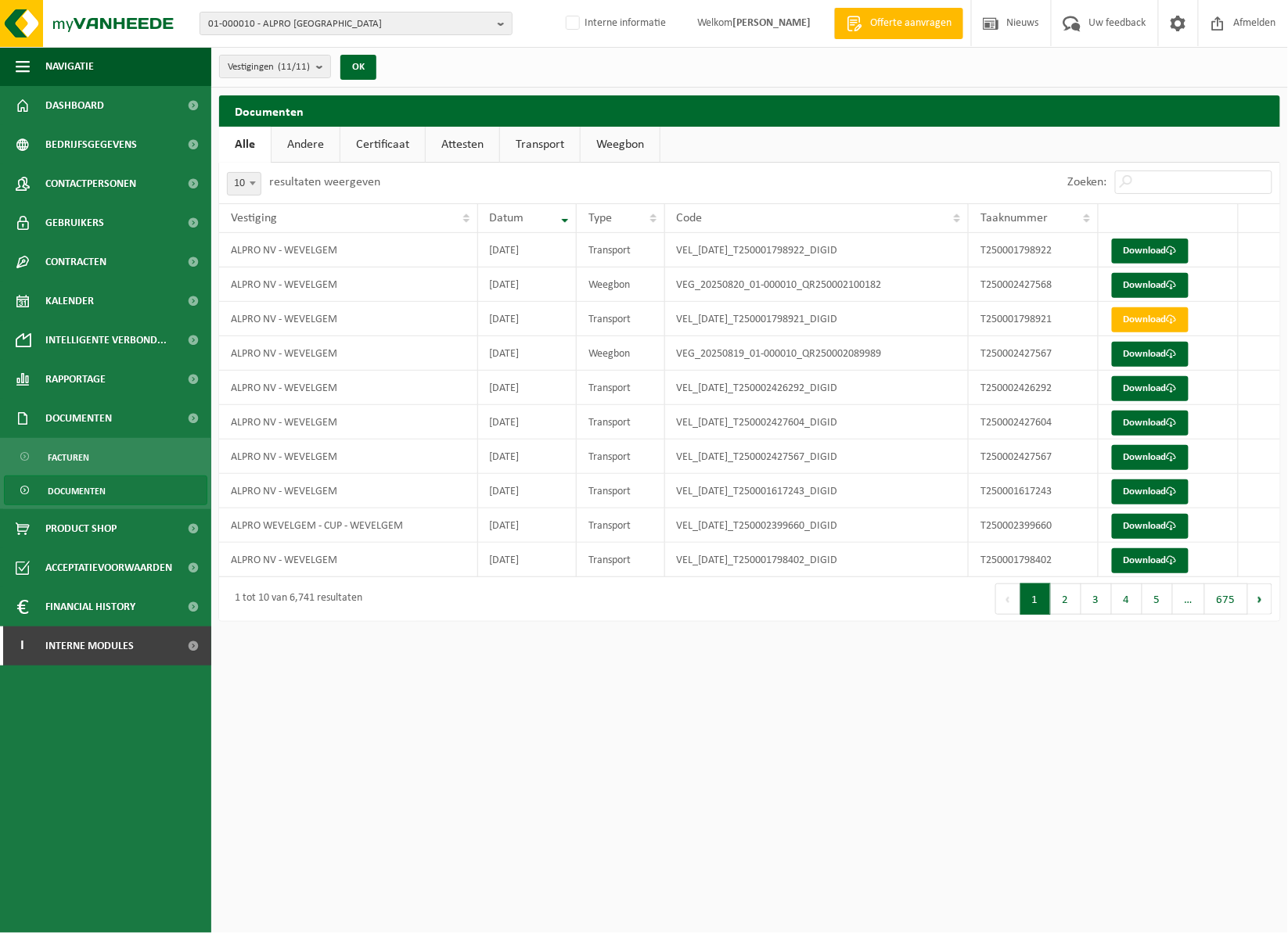
click at [371, 146] on link "Certificaat" at bounding box center [383, 145] width 84 height 36
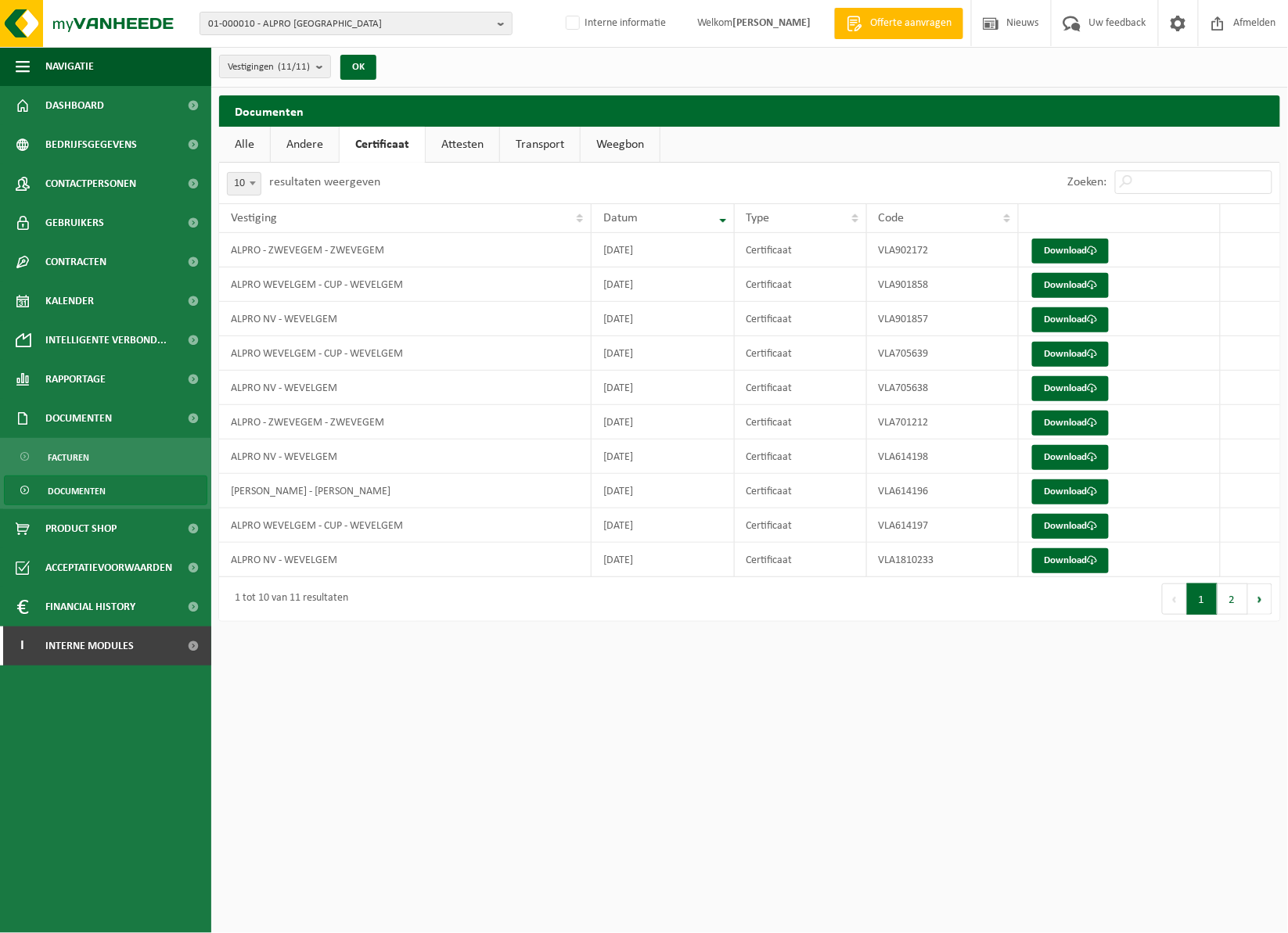
click at [255, 145] on link "Alle" at bounding box center [244, 145] width 51 height 36
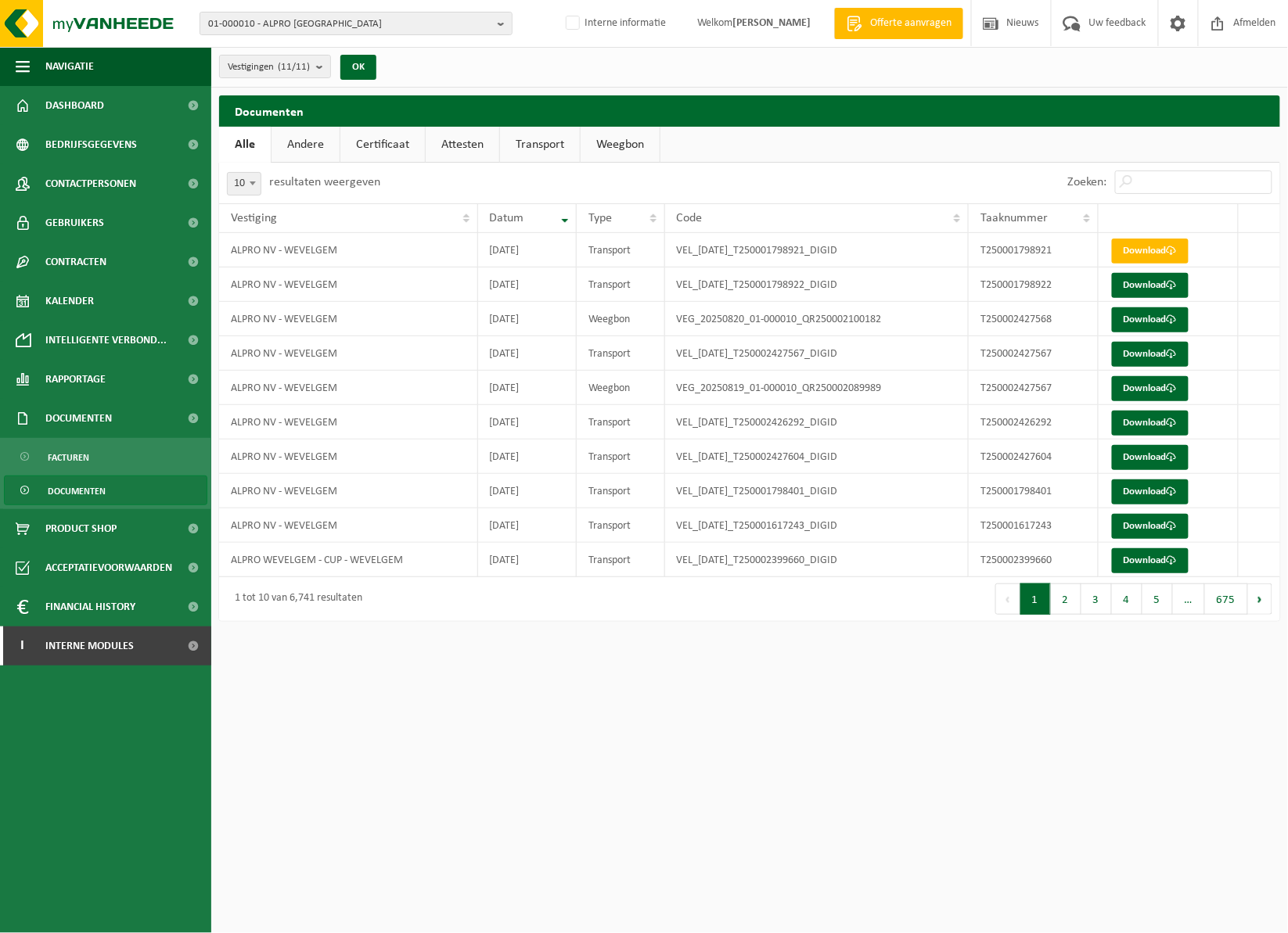
click at [389, 142] on link "Certificaat" at bounding box center [383, 145] width 84 height 36
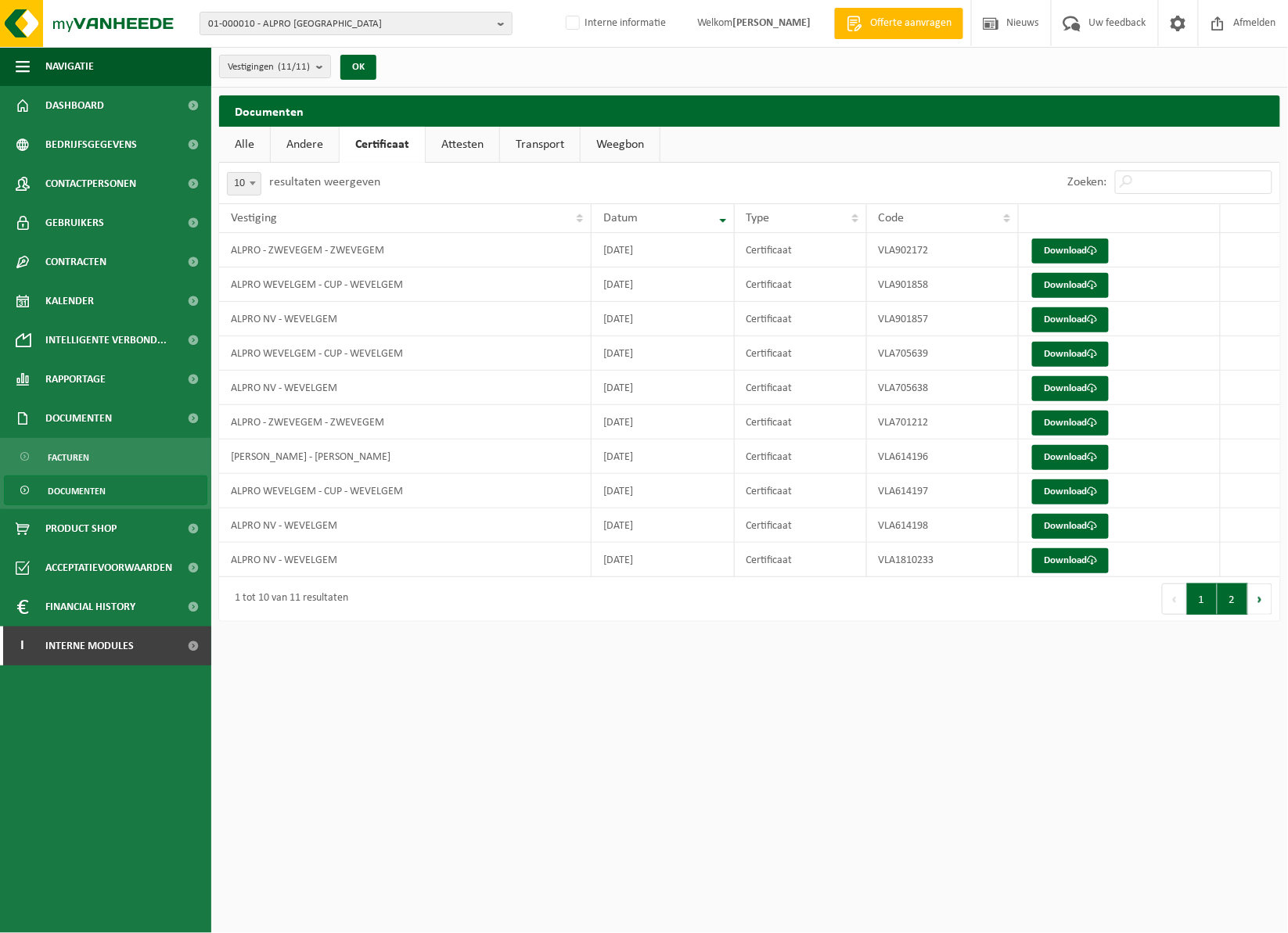
click at [1235, 607] on button "2" at bounding box center [1232, 599] width 31 height 31
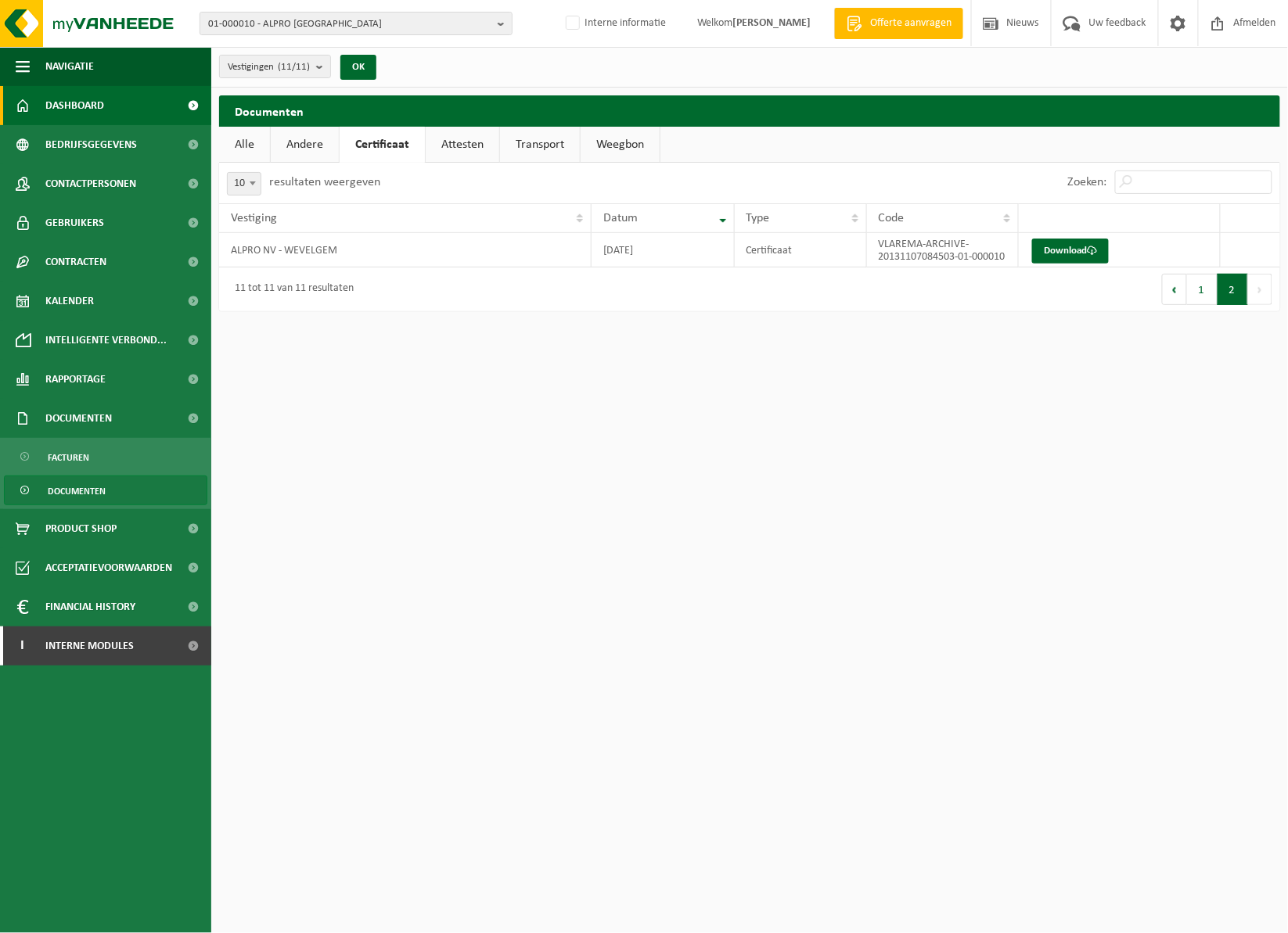
click at [82, 105] on span "Dashboard" at bounding box center [74, 106] width 58 height 40
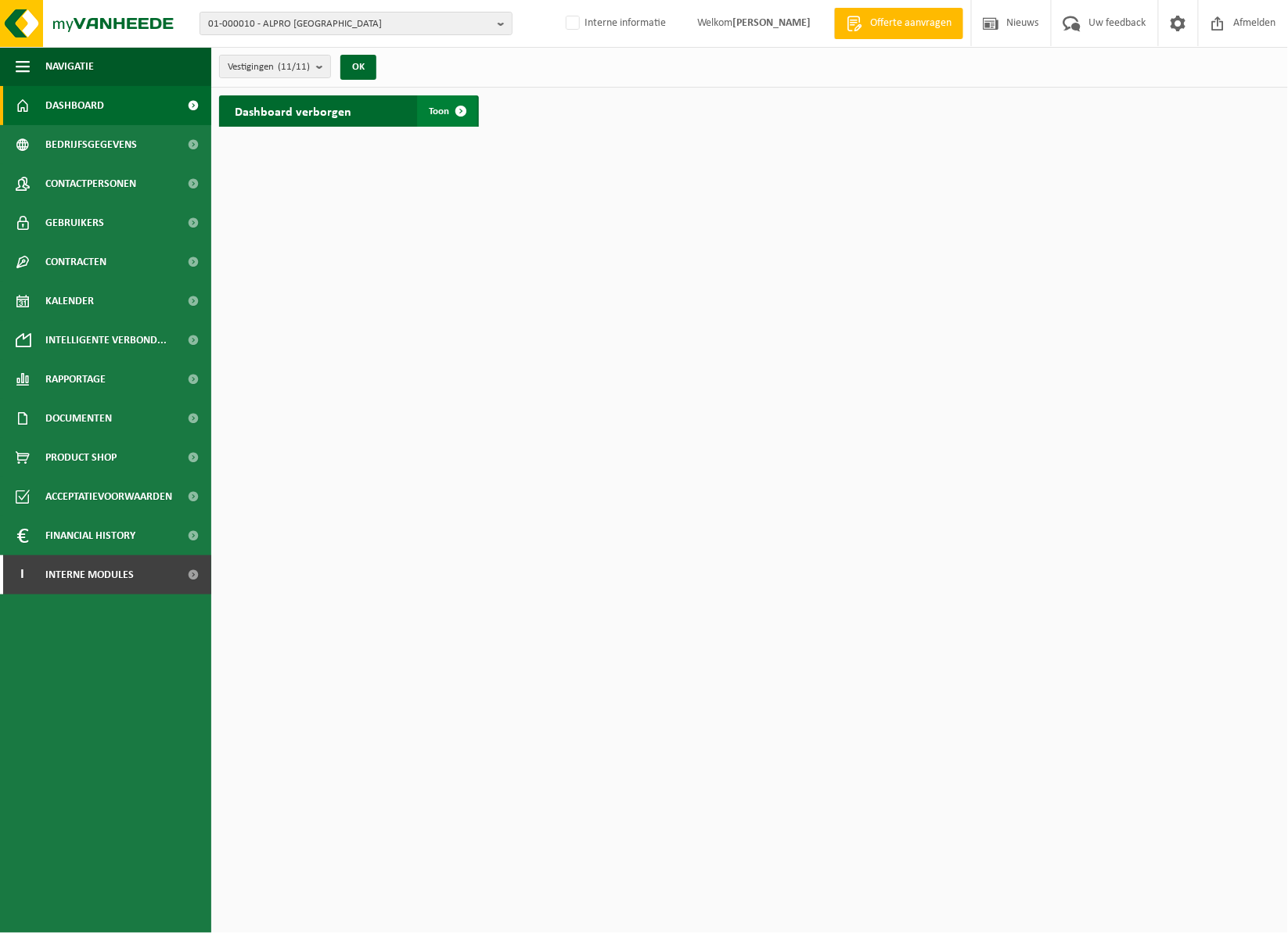
click at [462, 106] on span at bounding box center [461, 111] width 31 height 31
